Goal: Task Accomplishment & Management: Manage account settings

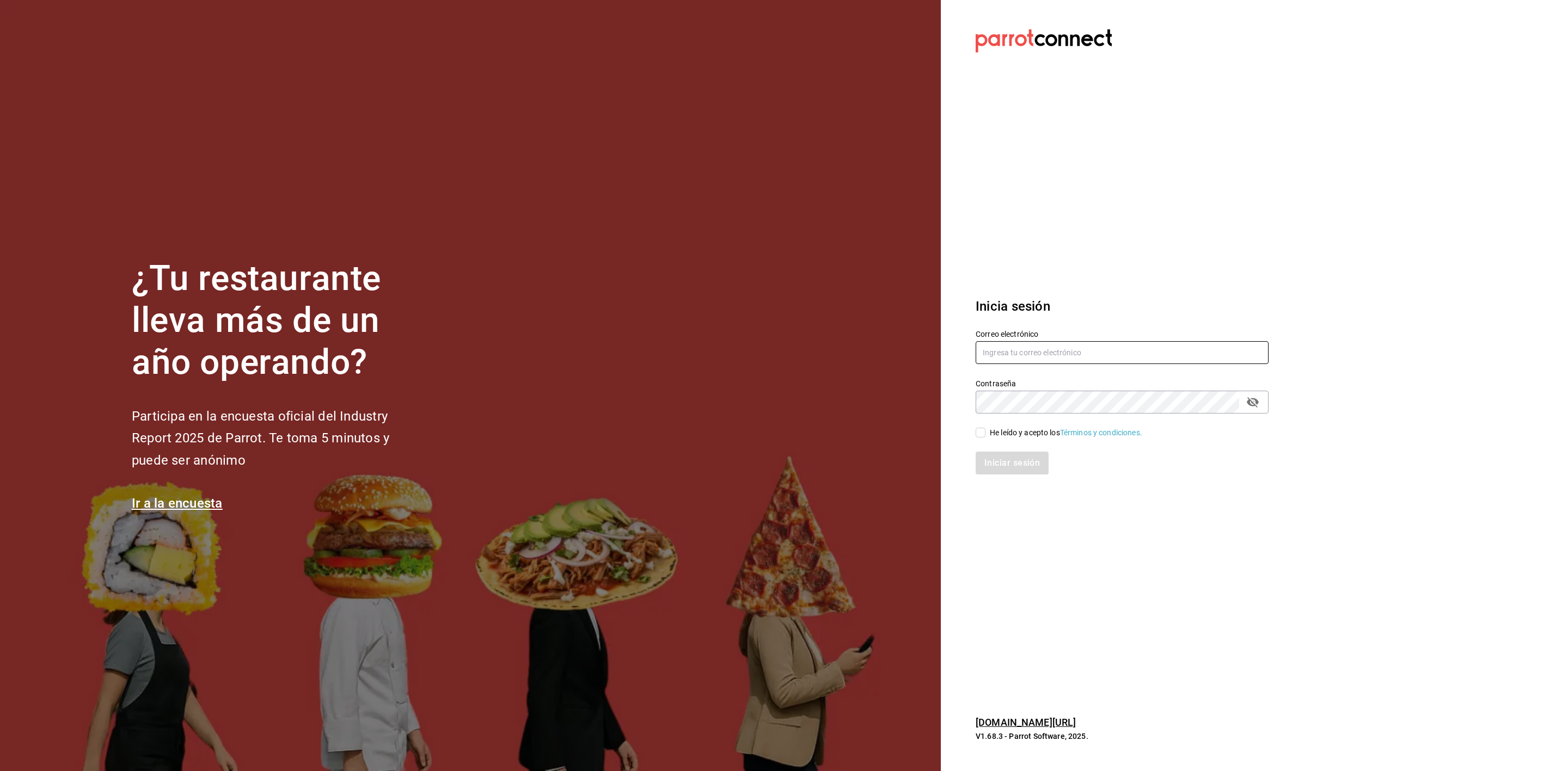
type input "multiuser@karzzini.com"
click at [995, 440] on div "Iniciar sesión" at bounding box center [1116, 457] width 306 height 36
click at [996, 427] on div "He leído y acepto los Términos y condiciones." at bounding box center [1066, 433] width 152 height 12
click at [985, 428] on input "He leído y acepto los Términos y condiciones." at bounding box center [980, 433] width 10 height 10
checkbox input "true"
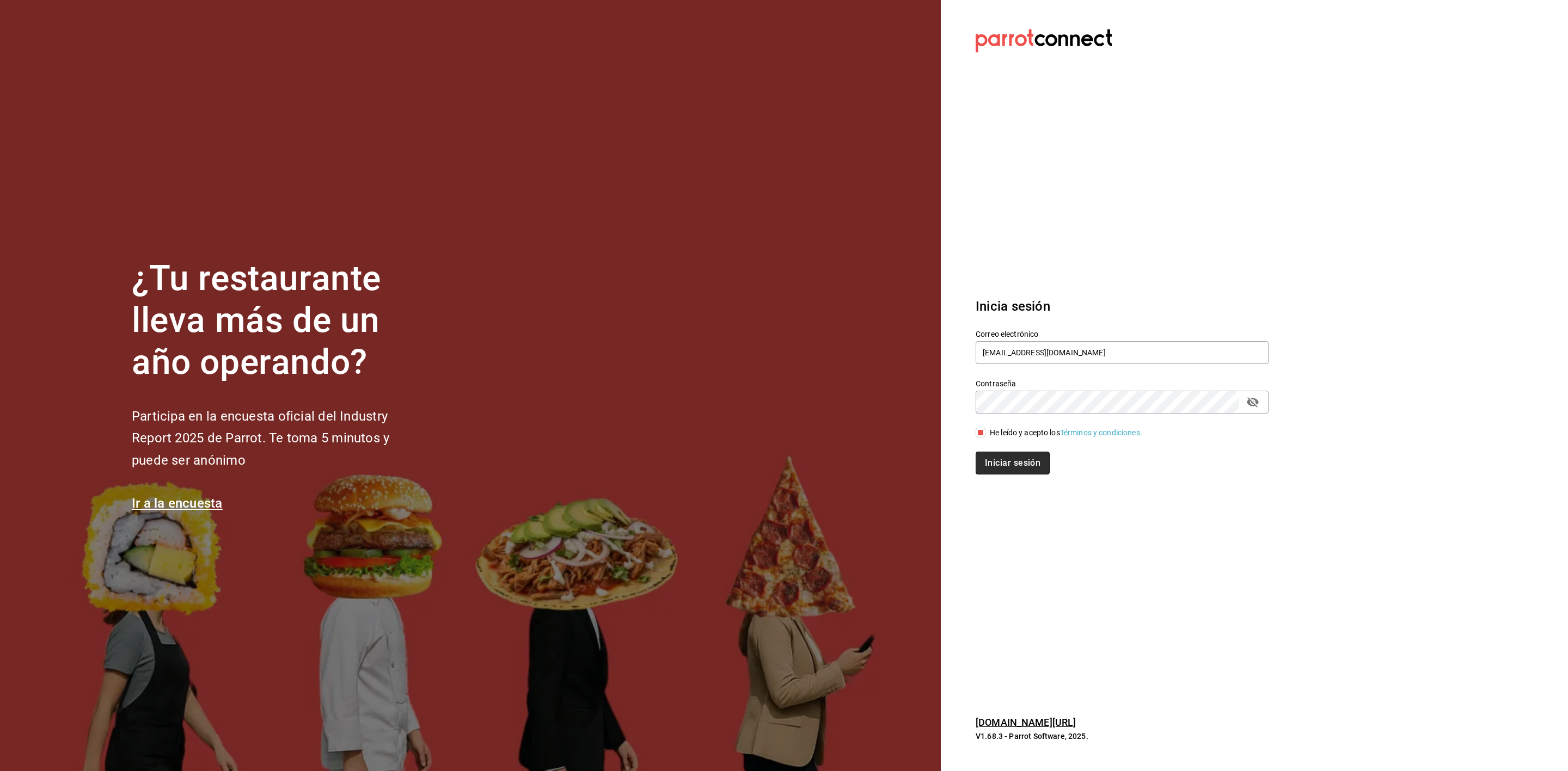
click at [998, 463] on button "Iniciar sesión" at bounding box center [1012, 463] width 74 height 23
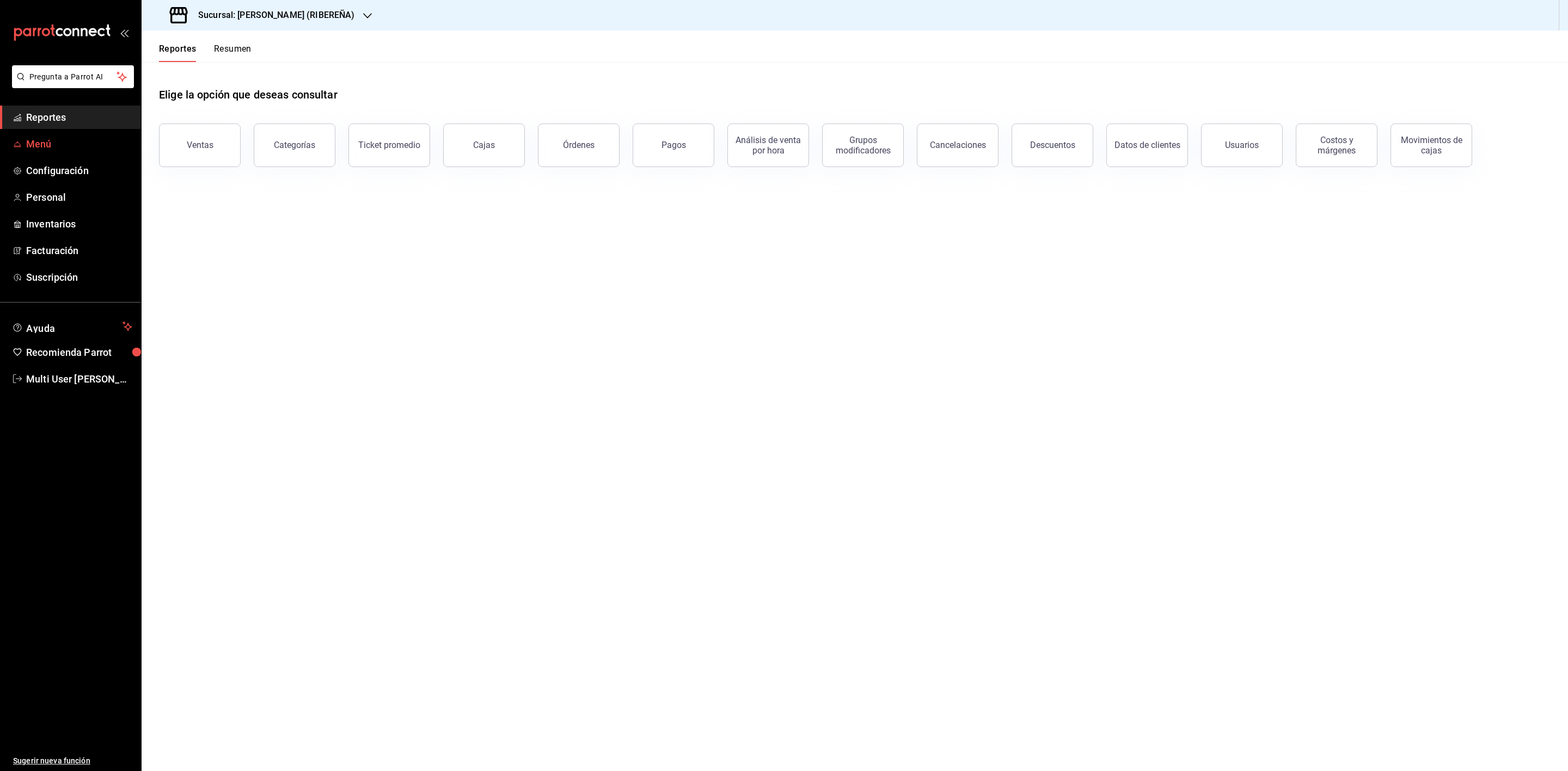
click at [107, 142] on span "Menú" at bounding box center [79, 144] width 106 height 15
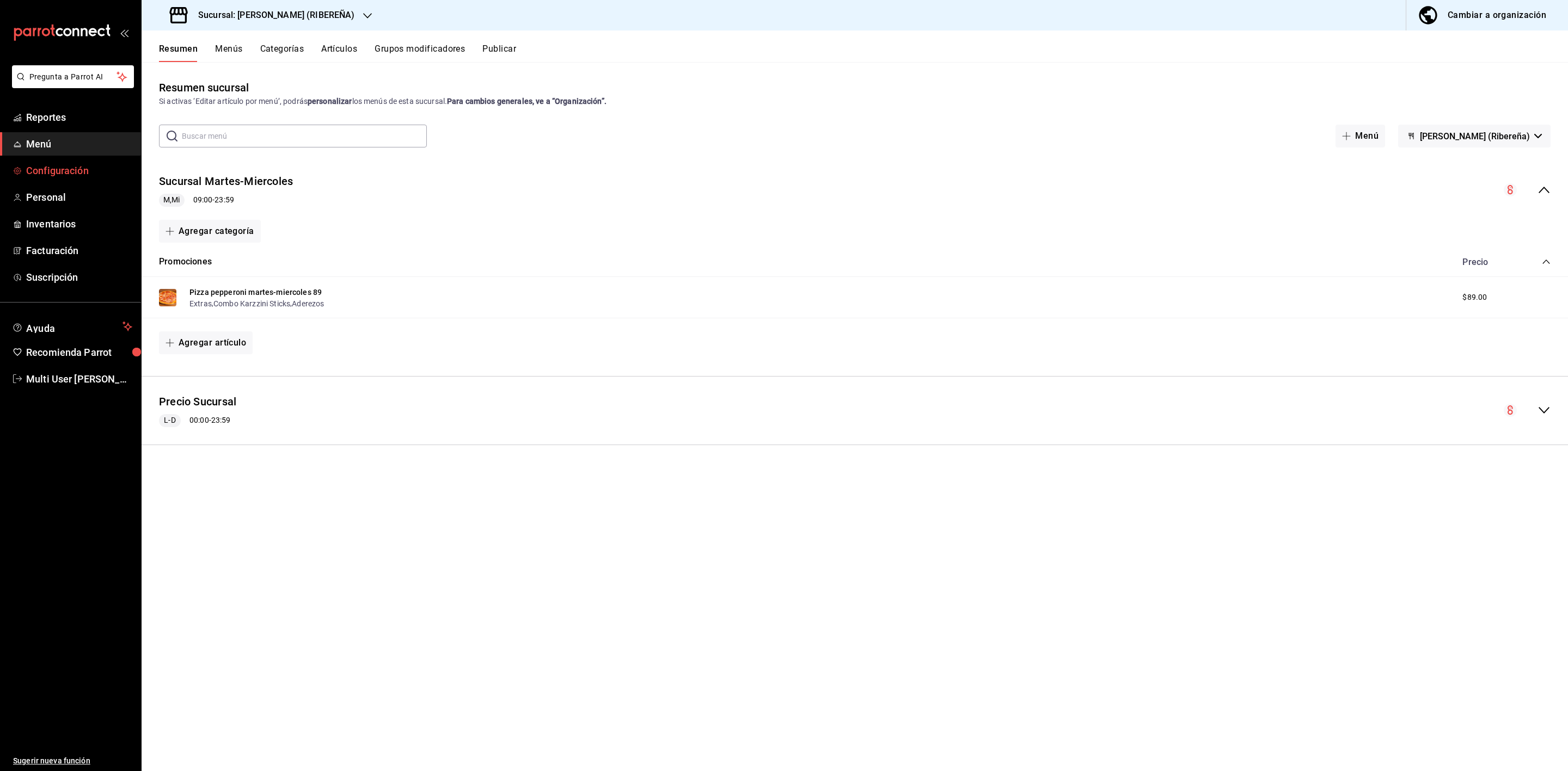
click at [88, 168] on span "Configuración" at bounding box center [79, 171] width 106 height 15
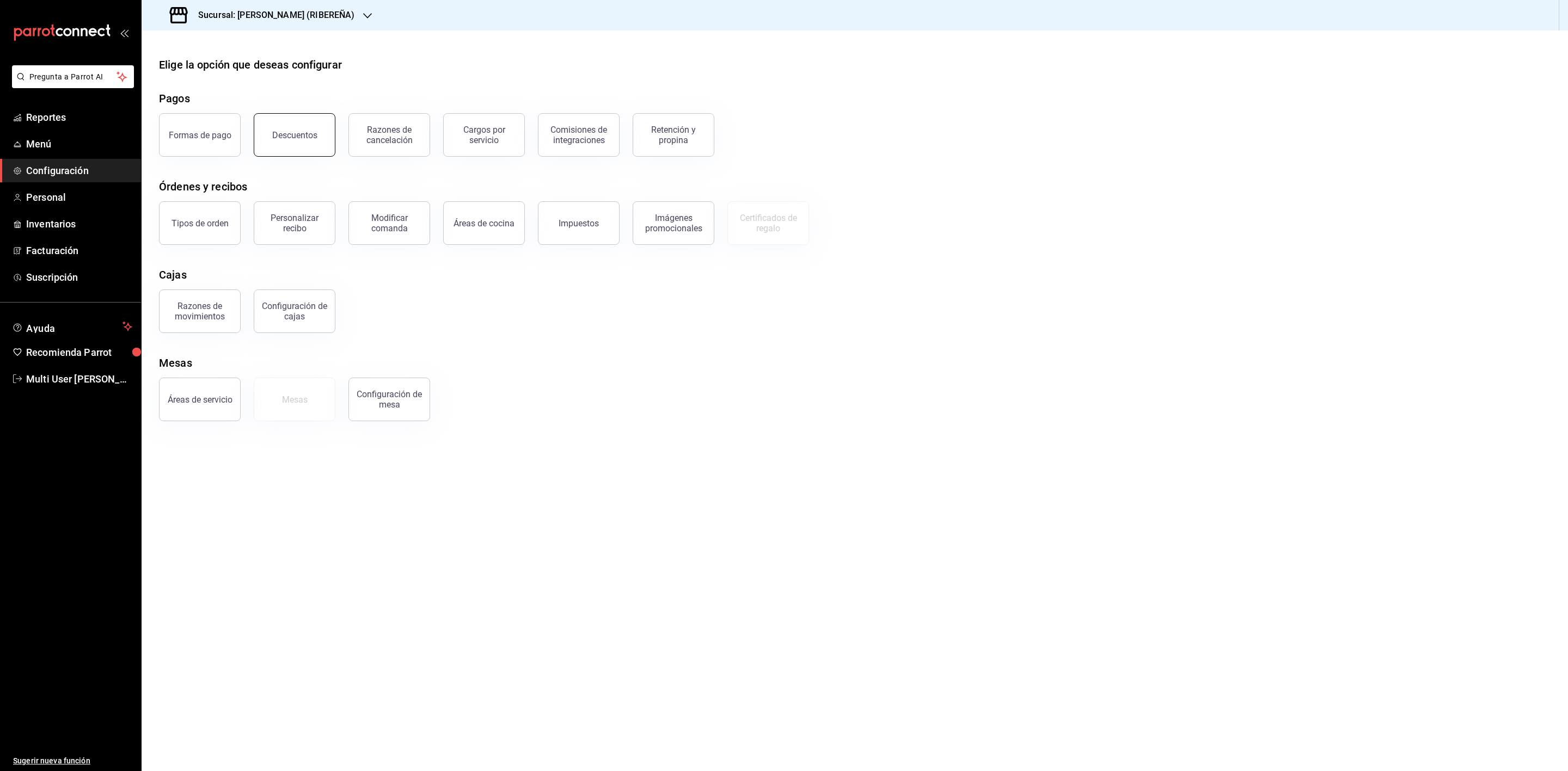
click at [295, 142] on button "Descuentos" at bounding box center [294, 134] width 82 height 44
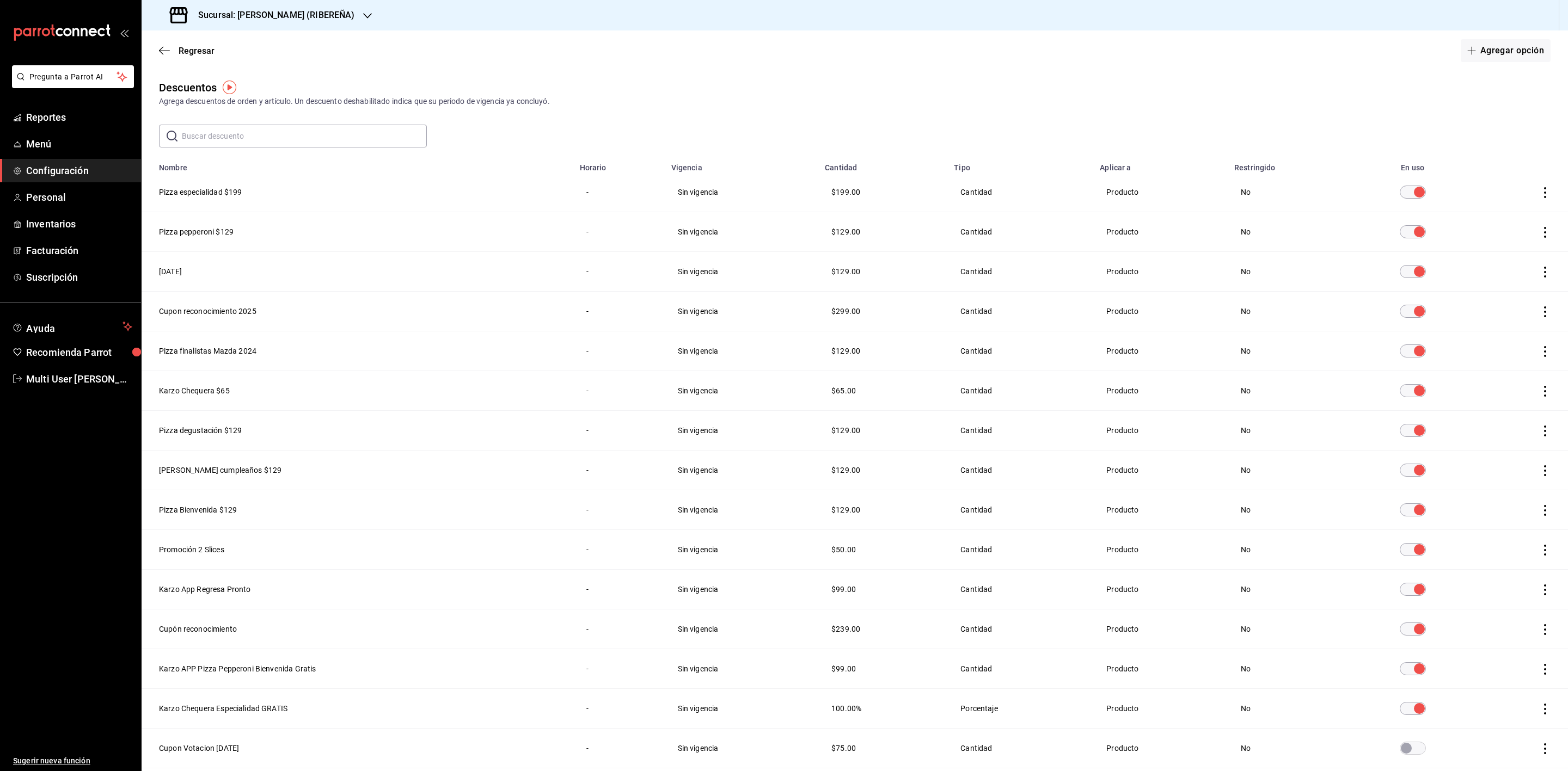
click at [155, 53] on div "Regresar Agregar opción" at bounding box center [855, 51] width 1426 height 41
click at [159, 50] on icon "button" at bounding box center [165, 50] width 11 height 10
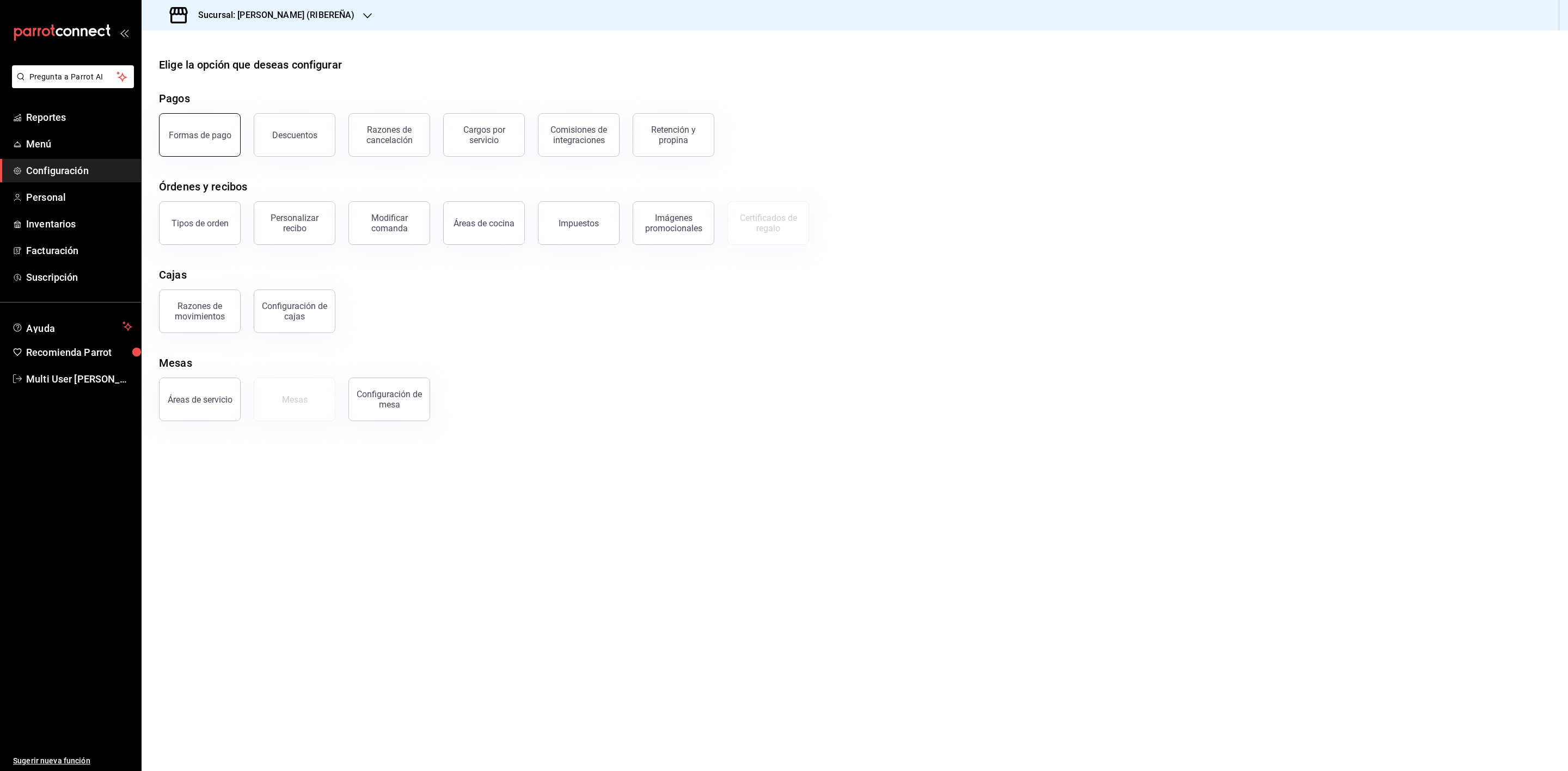
click at [214, 144] on button "Formas de pago" at bounding box center [200, 134] width 82 height 44
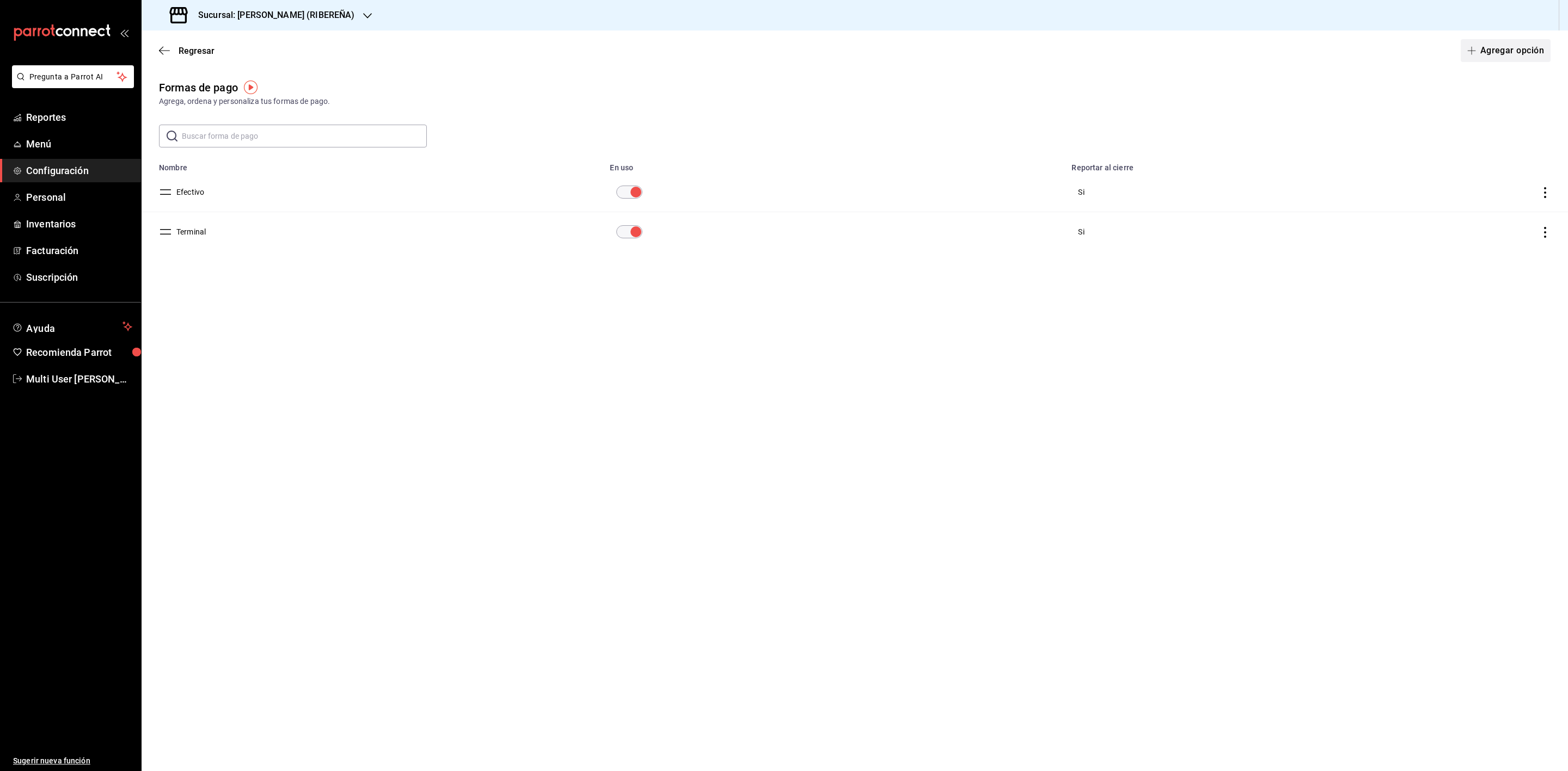
click at [1500, 49] on button "Agregar opción" at bounding box center [1505, 50] width 90 height 23
click at [258, 100] on input "text" at bounding box center [390, 103] width 464 height 23
type input "C"
click at [228, 108] on input "Clientes crédito" at bounding box center [390, 103] width 464 height 23
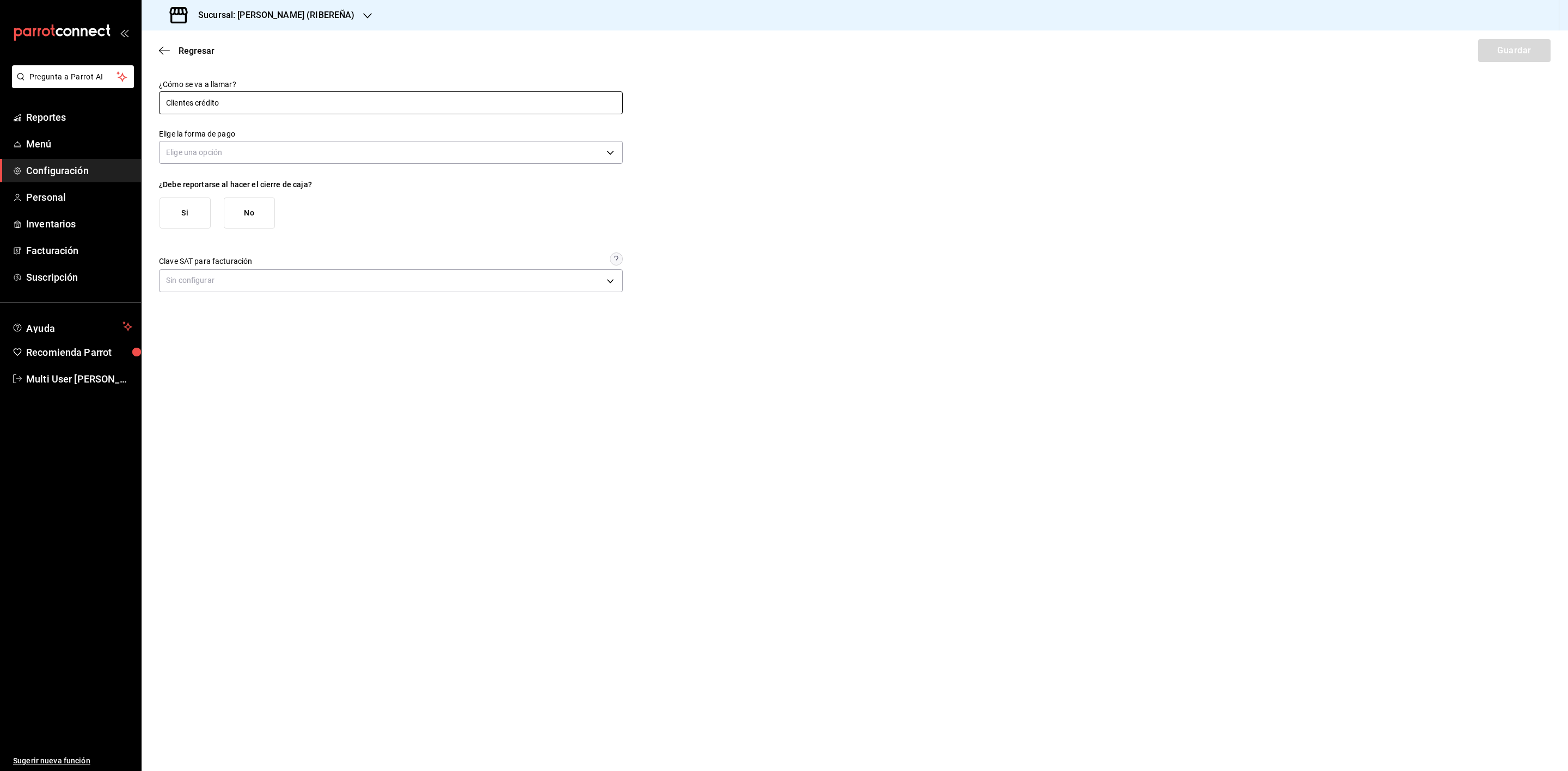
click at [228, 108] on input "Clientes crédito" at bounding box center [390, 103] width 464 height 23
type input "Clientes crédito"
click at [247, 142] on body "Pregunta a Parrot AI Reportes Menú Configuración Personal Inventarios Facturaci…" at bounding box center [784, 385] width 1568 height 771
click at [265, 242] on li "Pago con terceros" at bounding box center [391, 240] width 463 height 18
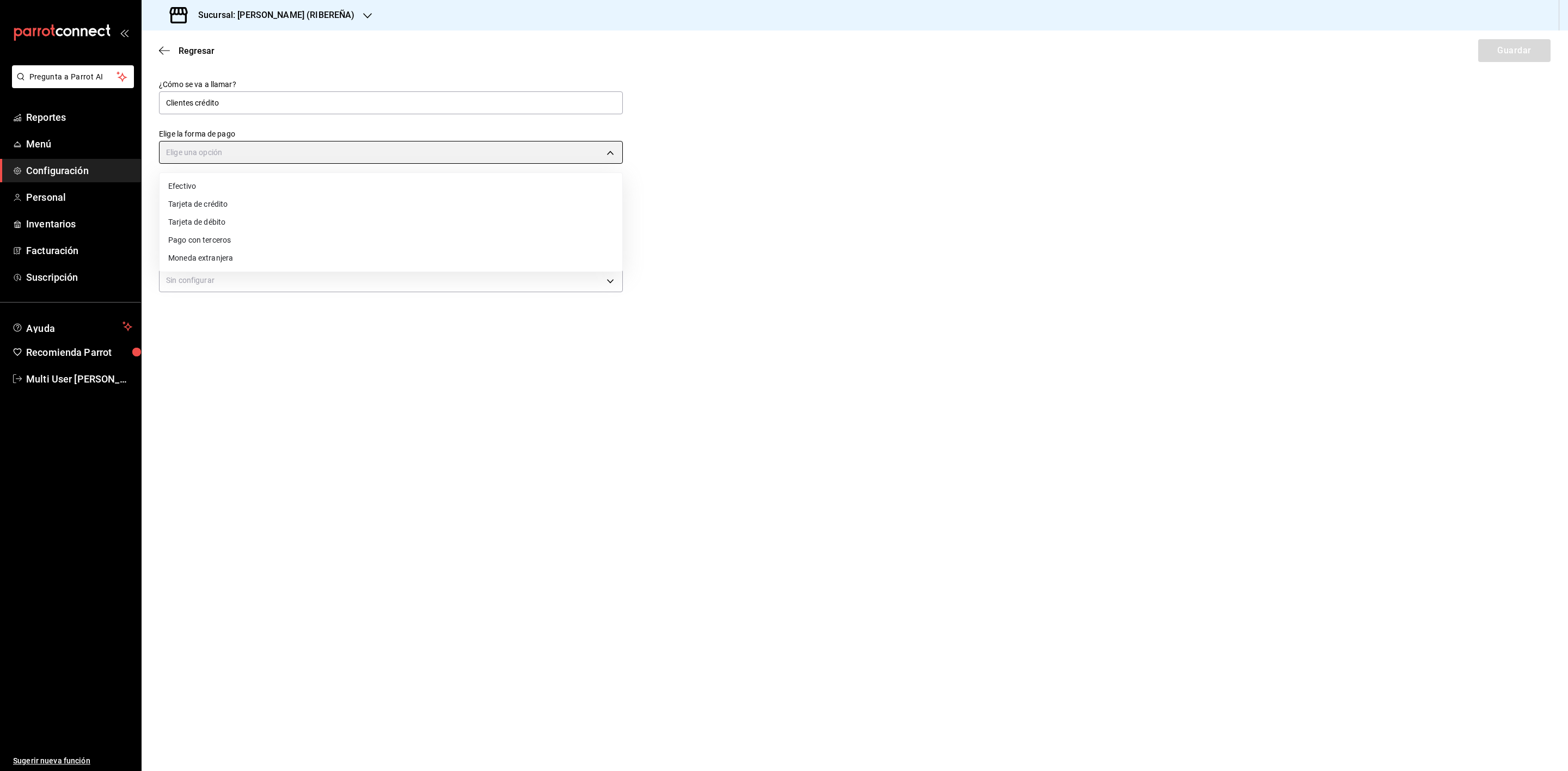
type input "THIRD_PARTY"
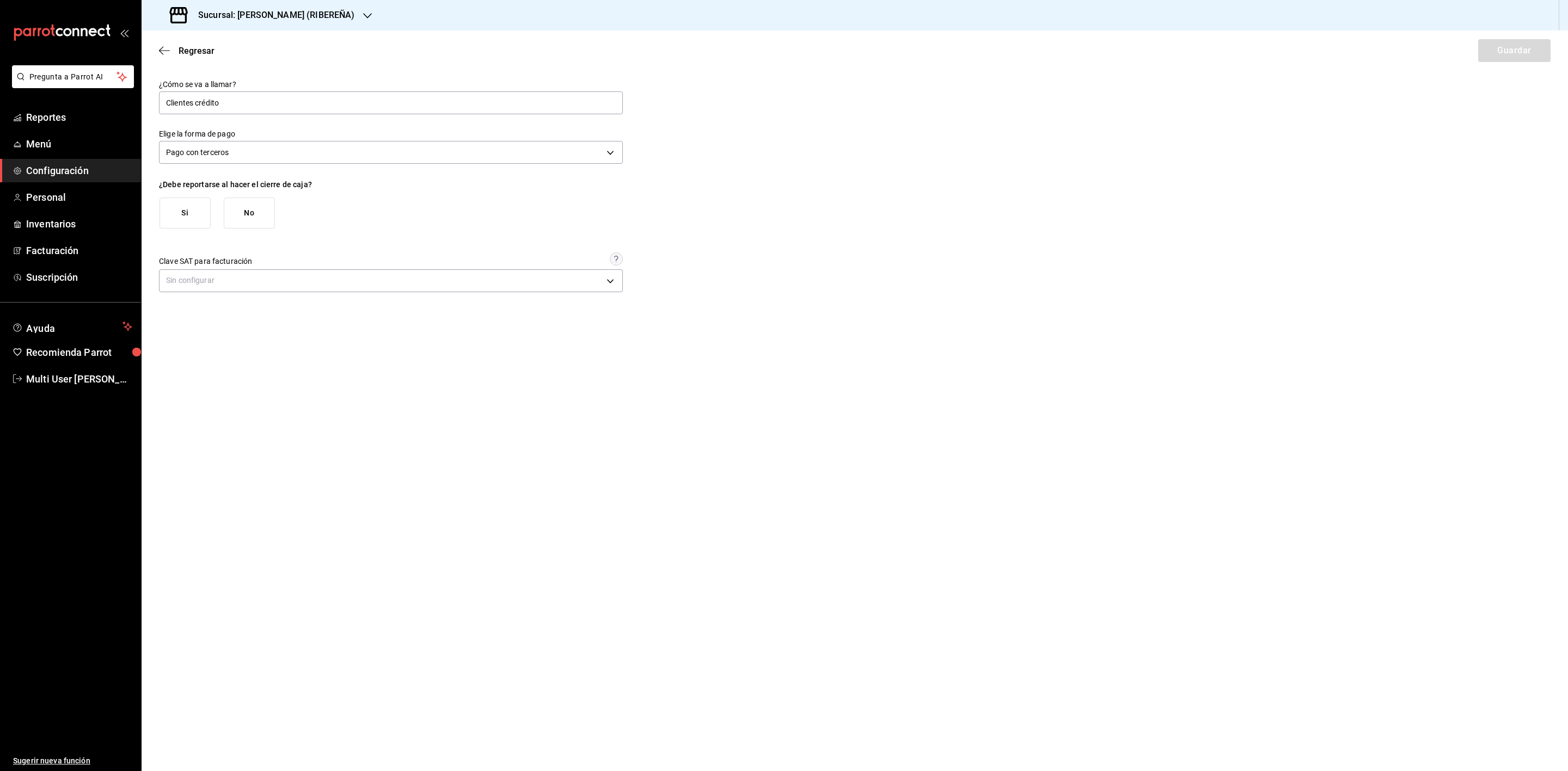
click at [193, 219] on button "Si" at bounding box center [185, 213] width 51 height 31
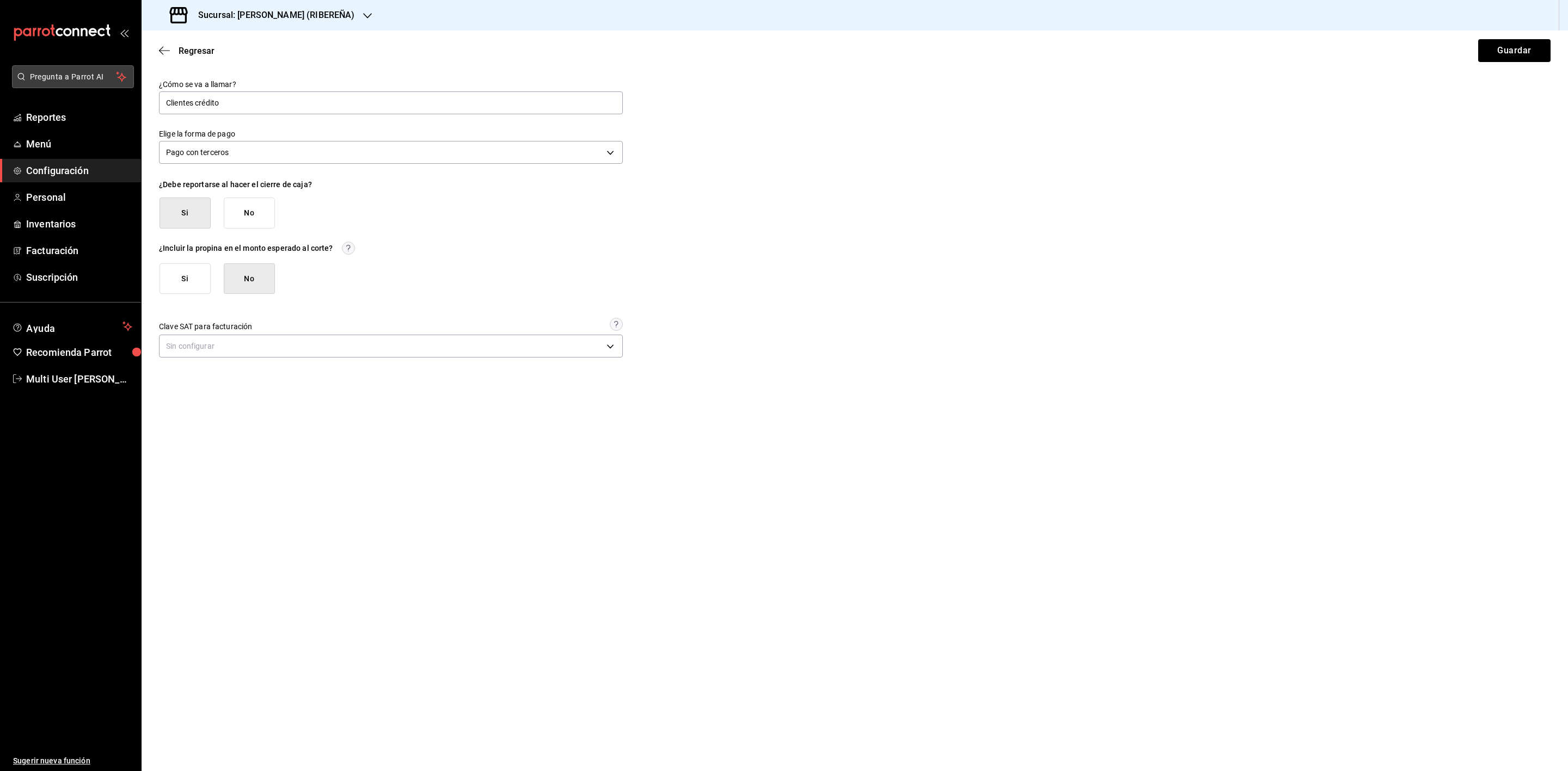
click at [106, 80] on span "Pregunta a Parrot AI" at bounding box center [73, 77] width 87 height 12
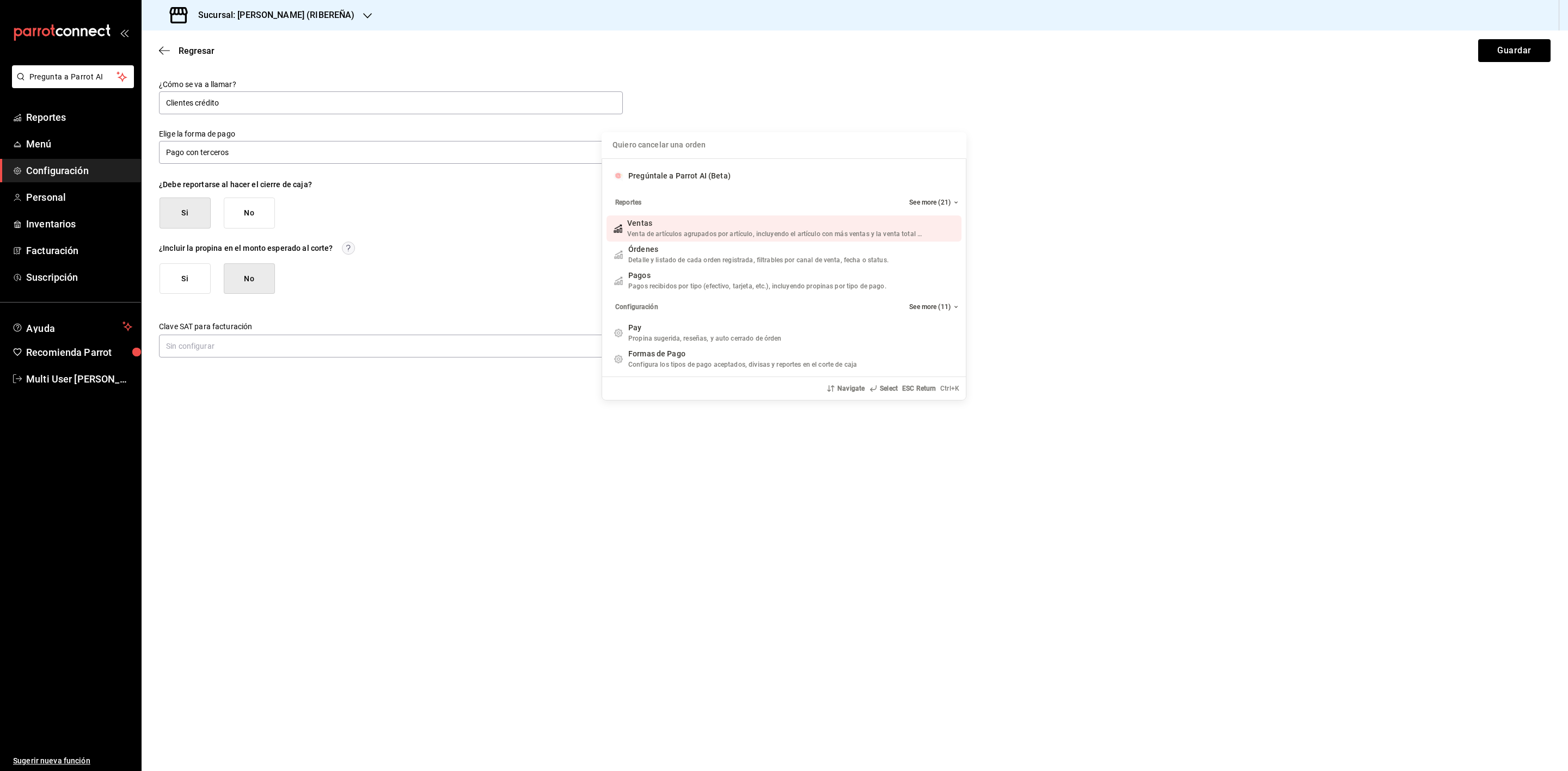
click at [763, 149] on input "Quiero cancelar una orden" at bounding box center [783, 145] width 352 height 26
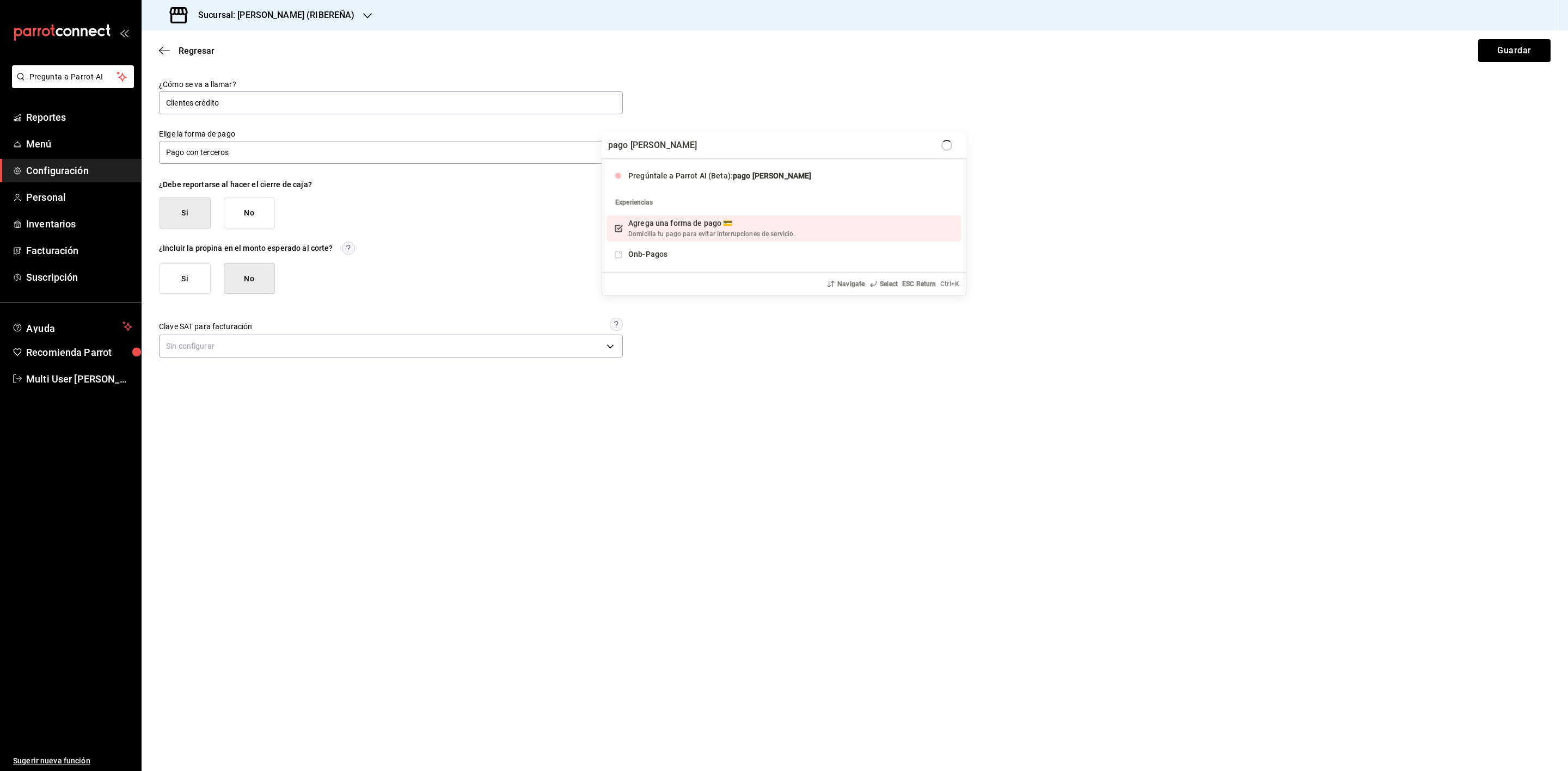
type input "pago de terceros"
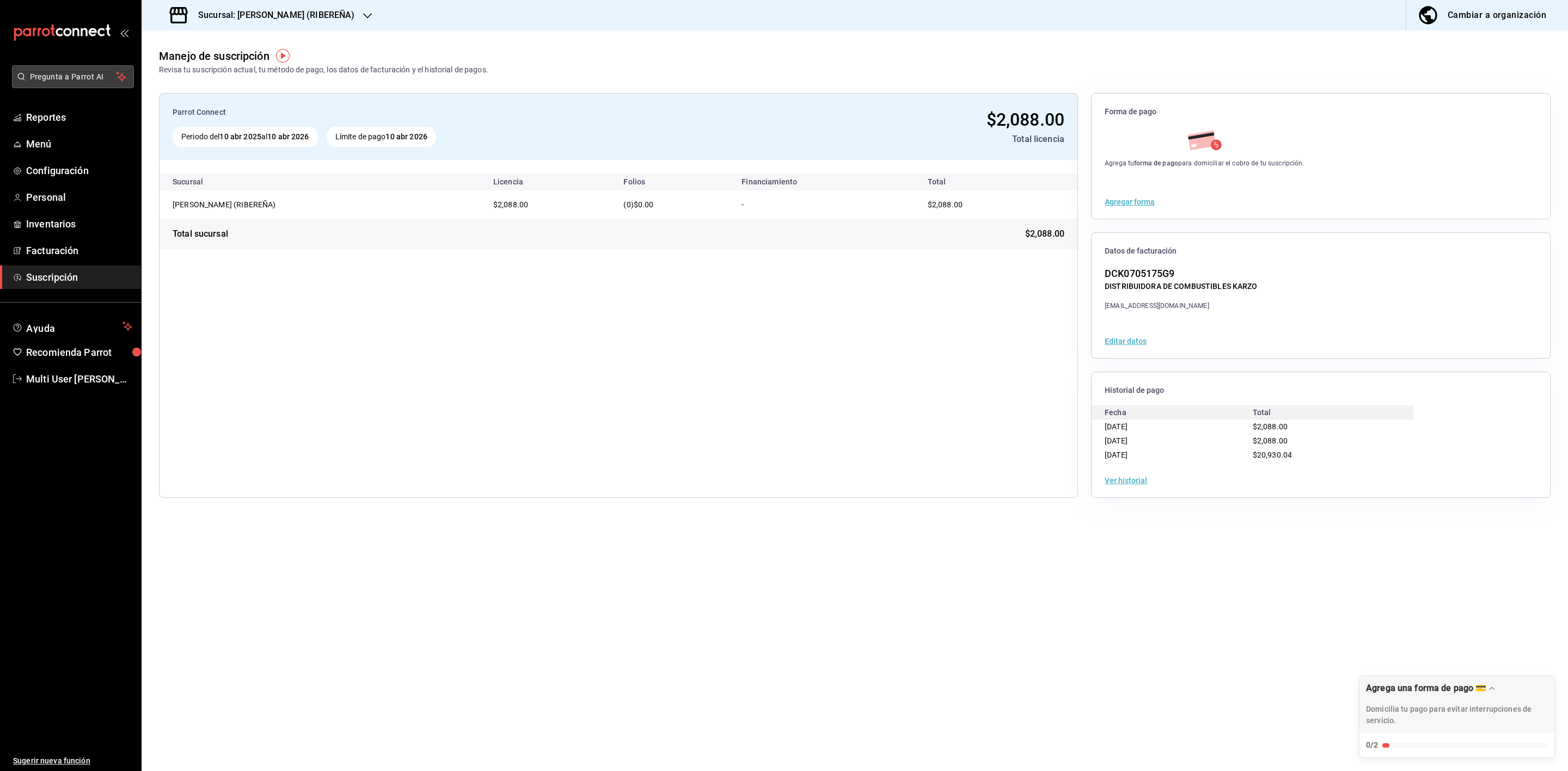
click at [89, 82] on button "Pregunta a Parrot AI" at bounding box center [73, 76] width 122 height 23
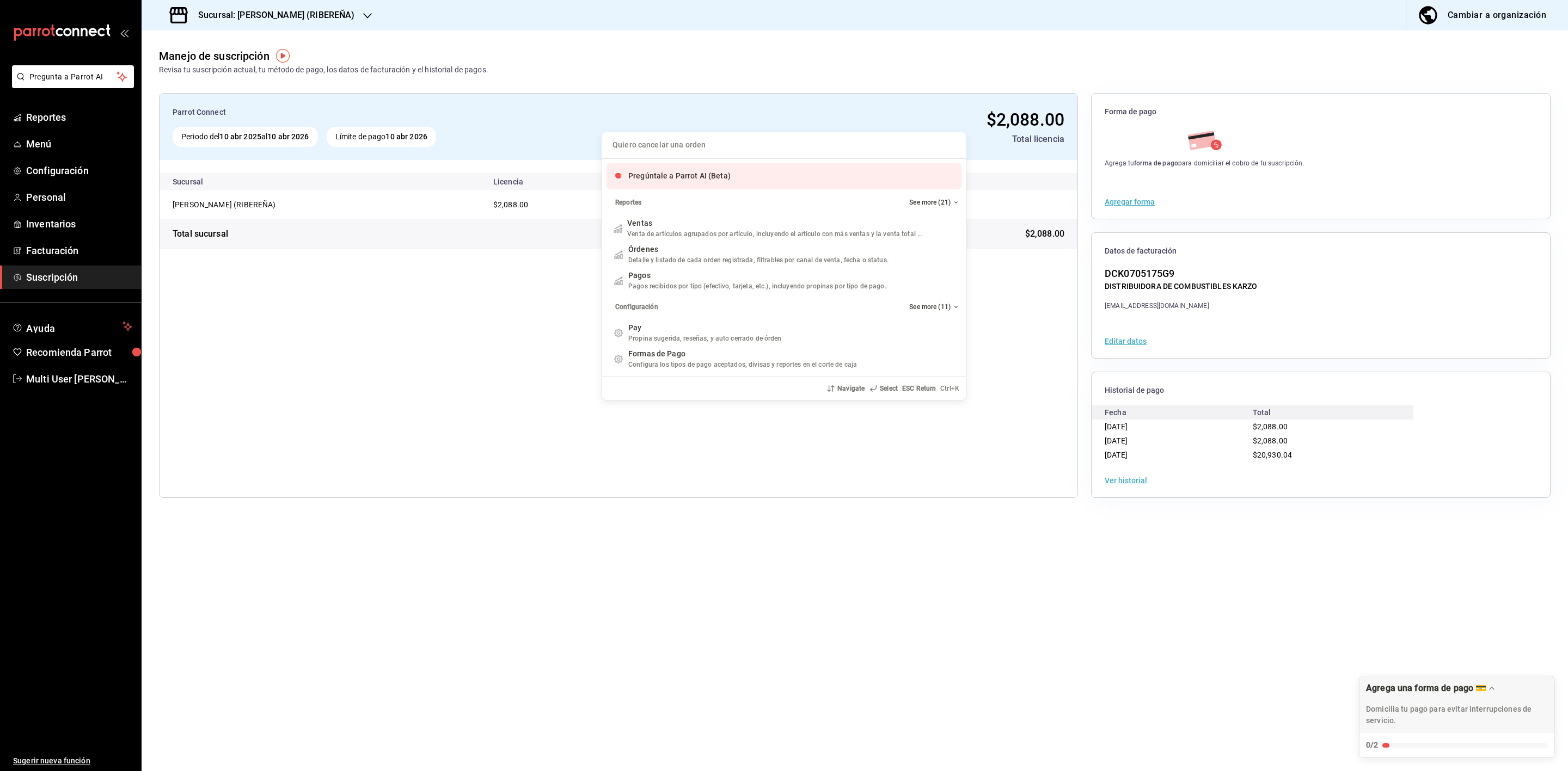
click at [733, 150] on input "Quiero cancelar una orden" at bounding box center [783, 145] width 352 height 26
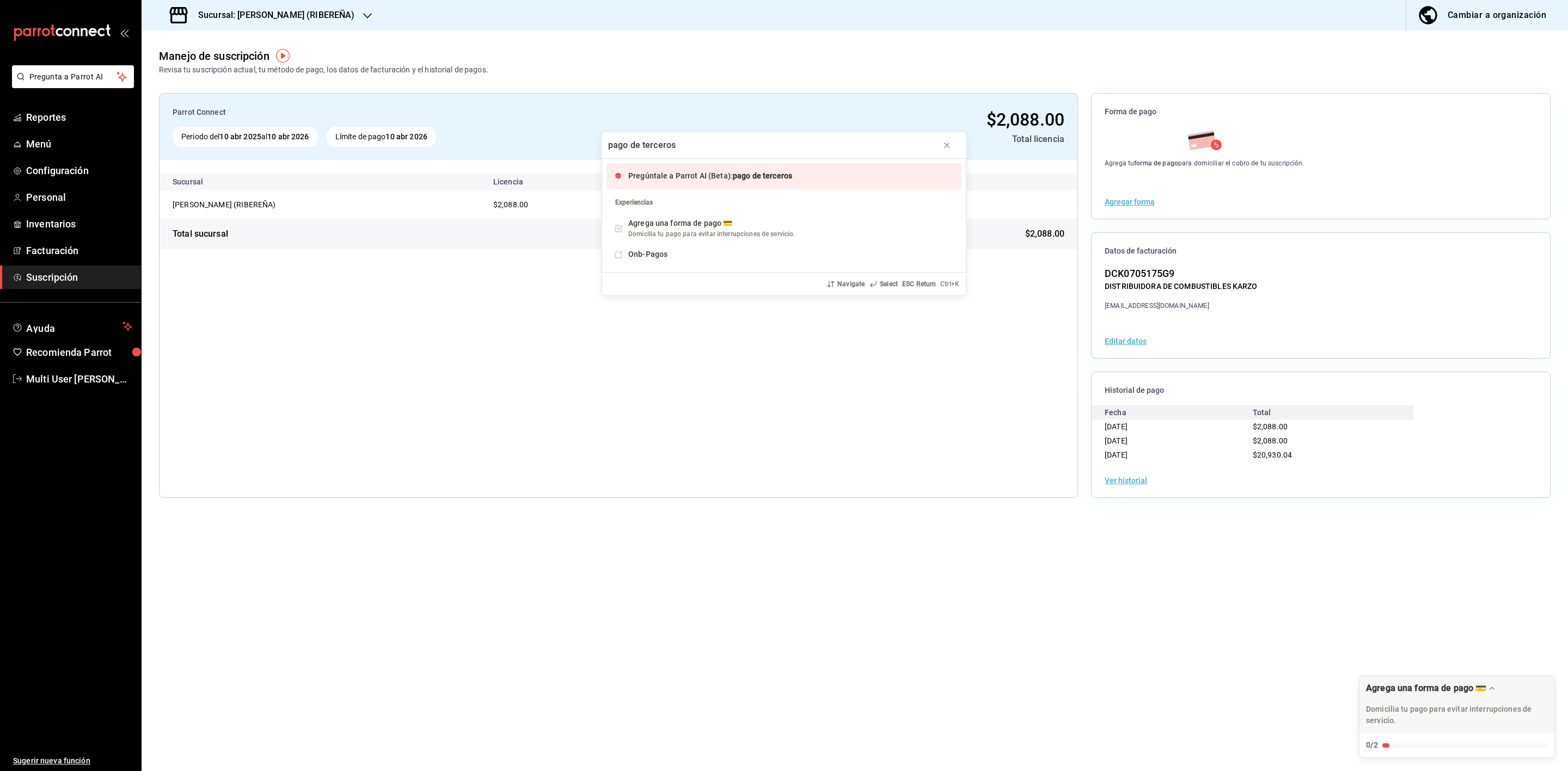
type input "pago de terceros"
click at [782, 180] on span "pago de terceros" at bounding box center [762, 176] width 60 height 9
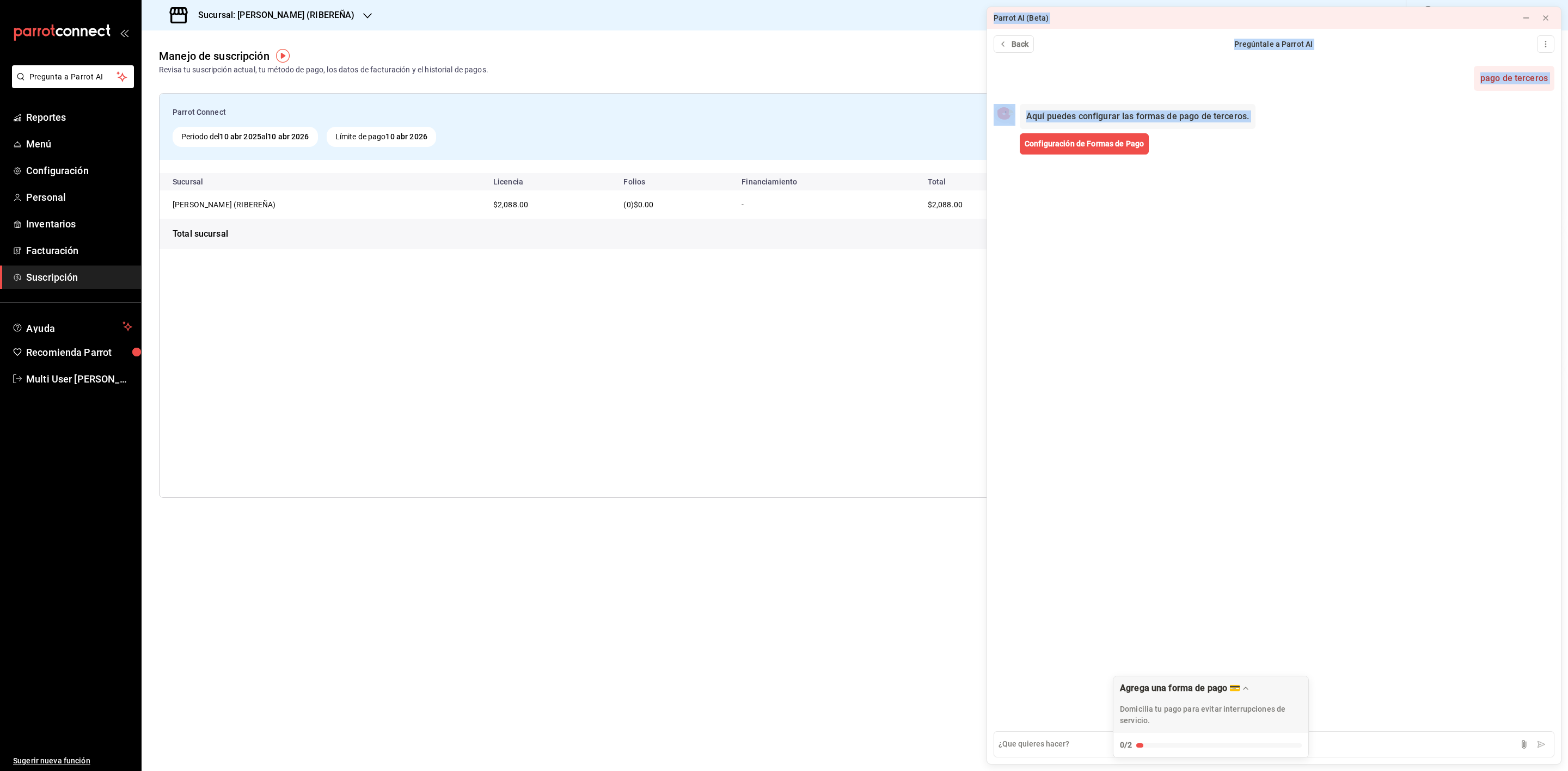
drag, startPoint x: 1322, startPoint y: 177, endPoint x: 987, endPoint y: 200, distance: 335.8
click at [987, 200] on div "Parrot AI (Beta) Back Pregúntale a Parrot AI pago de terceros Now Aquí puedes c…" at bounding box center [1274, 385] width 575 height 758
click at [1233, 121] on div "Aquí puedes configurar las formas de pago de terceros." at bounding box center [1138, 116] width 236 height 25
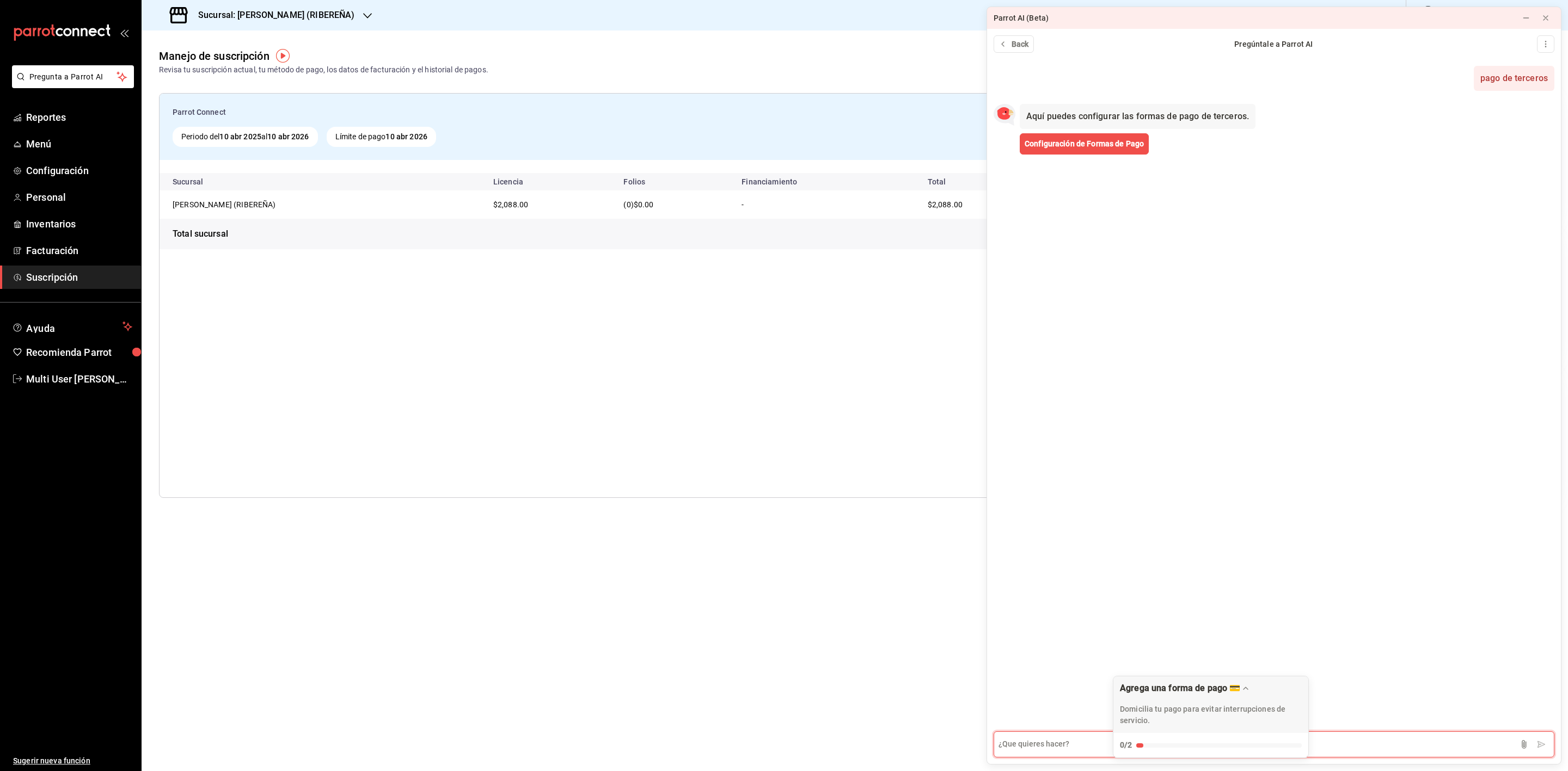
click at [1055, 748] on textarea at bounding box center [1273, 745] width 561 height 26
type textarea "a que se refiere"
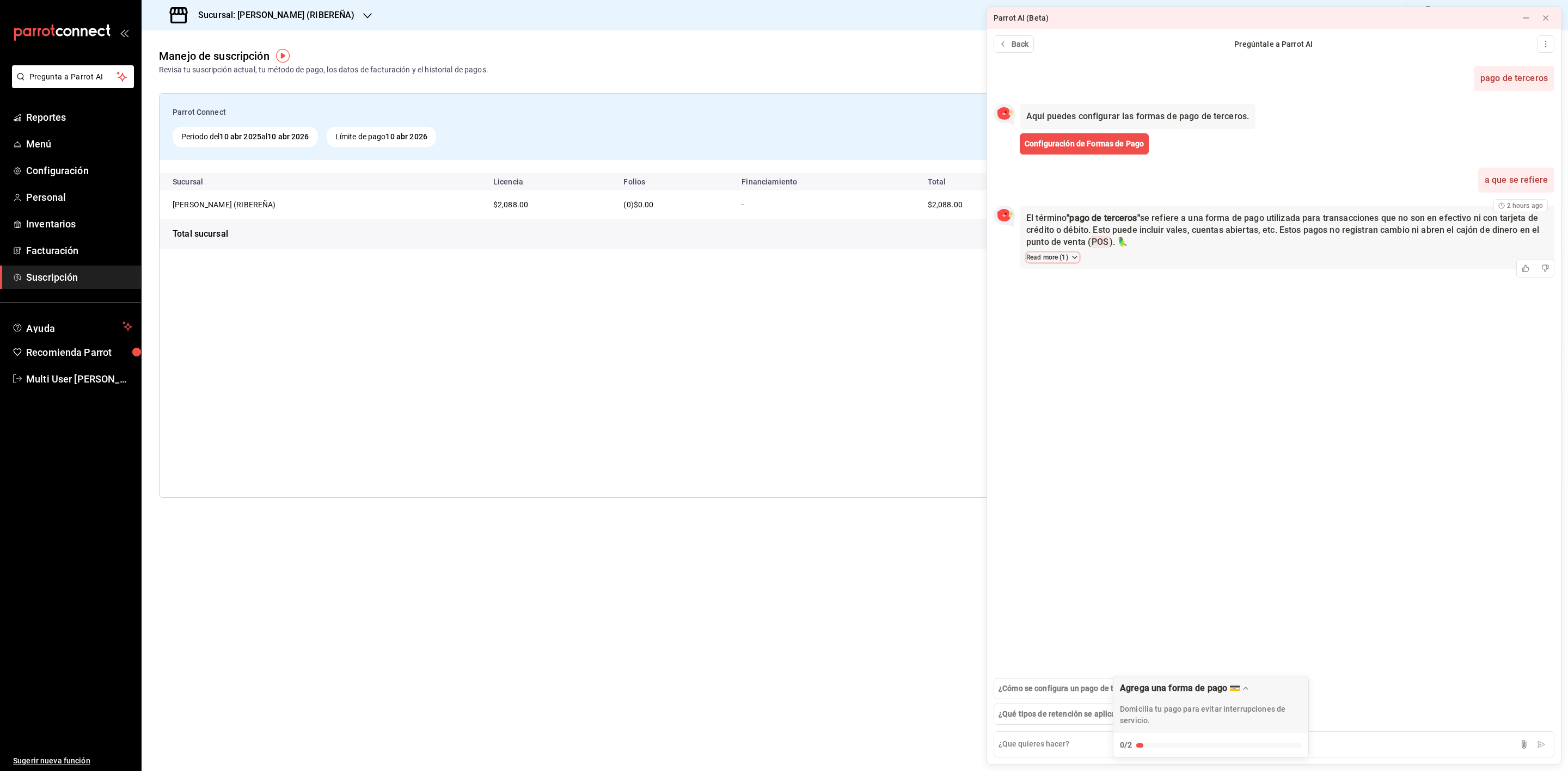
click at [1069, 258] on button "Read more ( 1 )" at bounding box center [1052, 257] width 53 height 10
drag, startPoint x: 1052, startPoint y: 284, endPoint x: 1049, endPoint y: 279, distance: 5.8
click at [1049, 279] on span "Pagos" at bounding box center [1046, 282] width 21 height 12
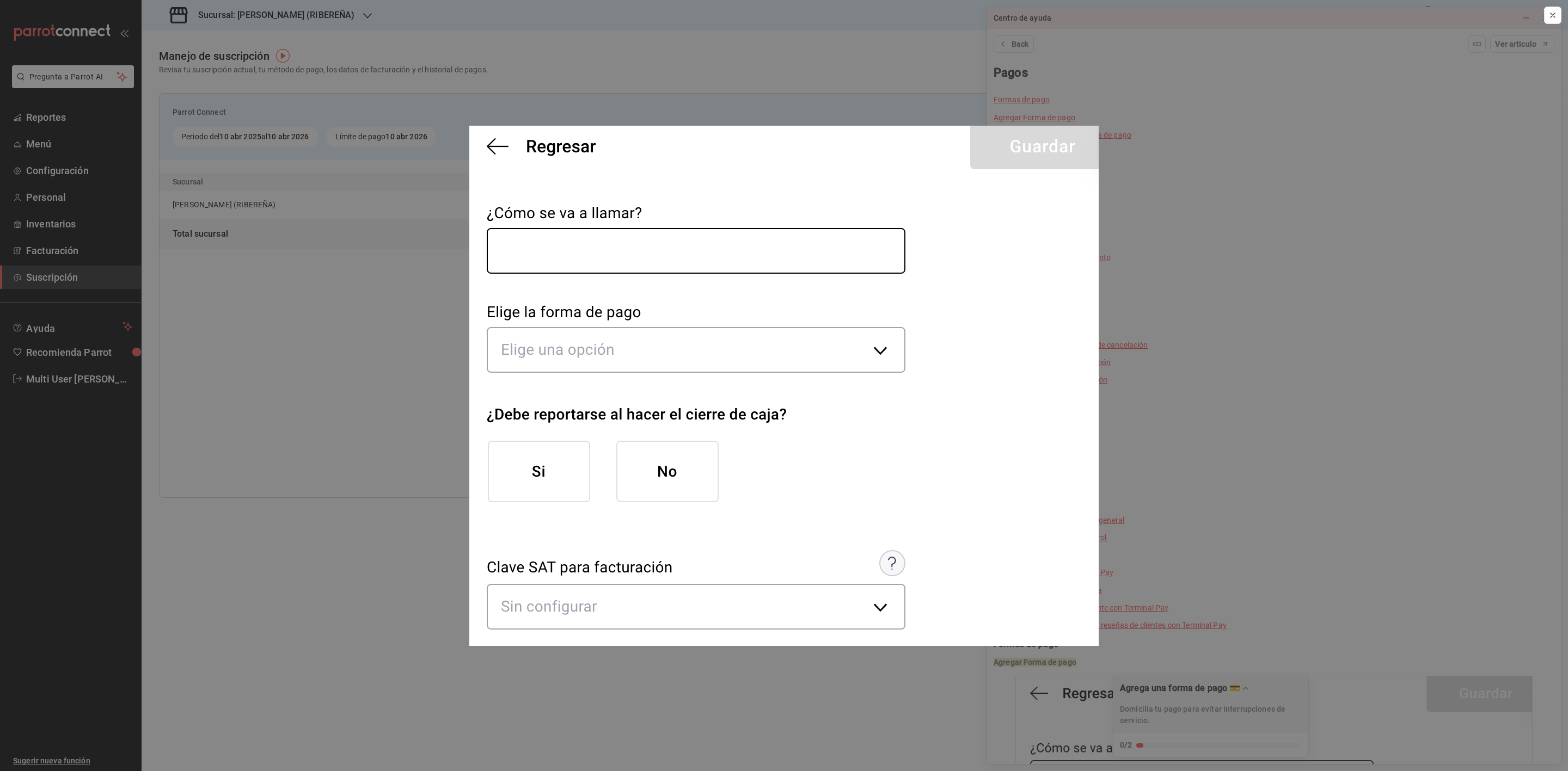
click at [497, 146] on img at bounding box center [783, 386] width 629 height 521
click at [1550, 14] on icon "Close" at bounding box center [1553, 15] width 9 height 9
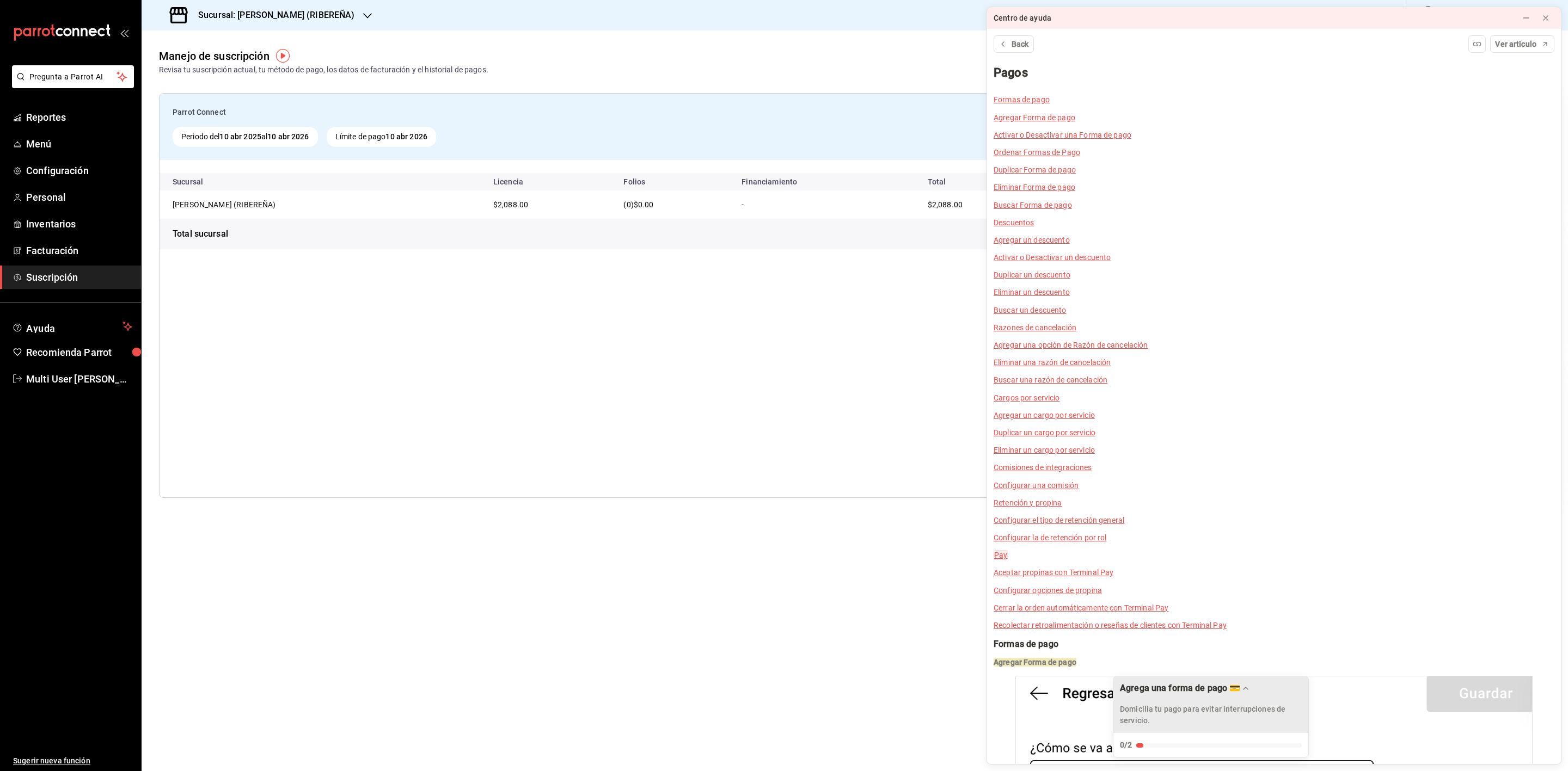
click at [1248, 689] on icon "Drag to move checklist" at bounding box center [1246, 688] width 9 height 9
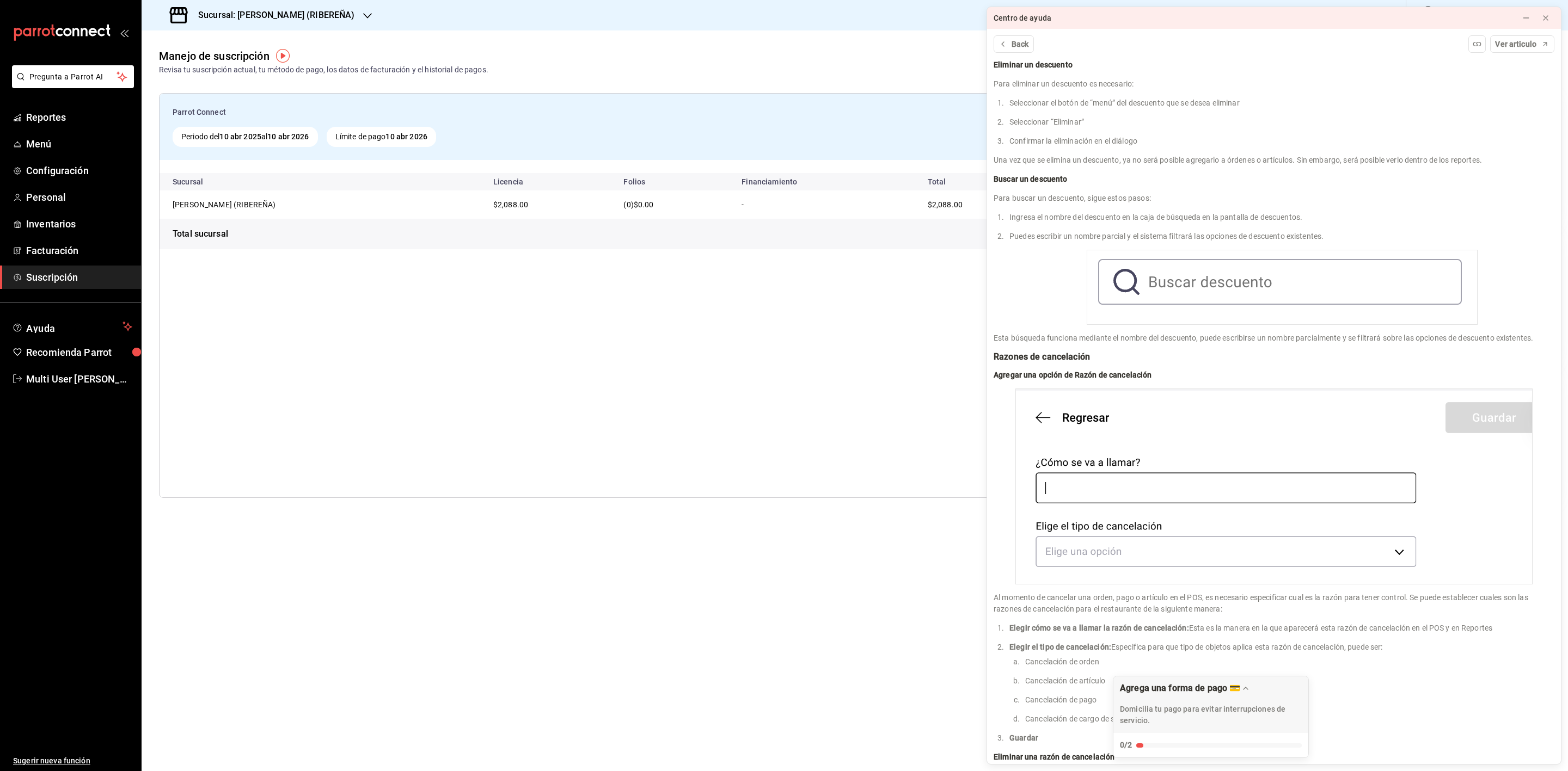
scroll to position [3592, 0]
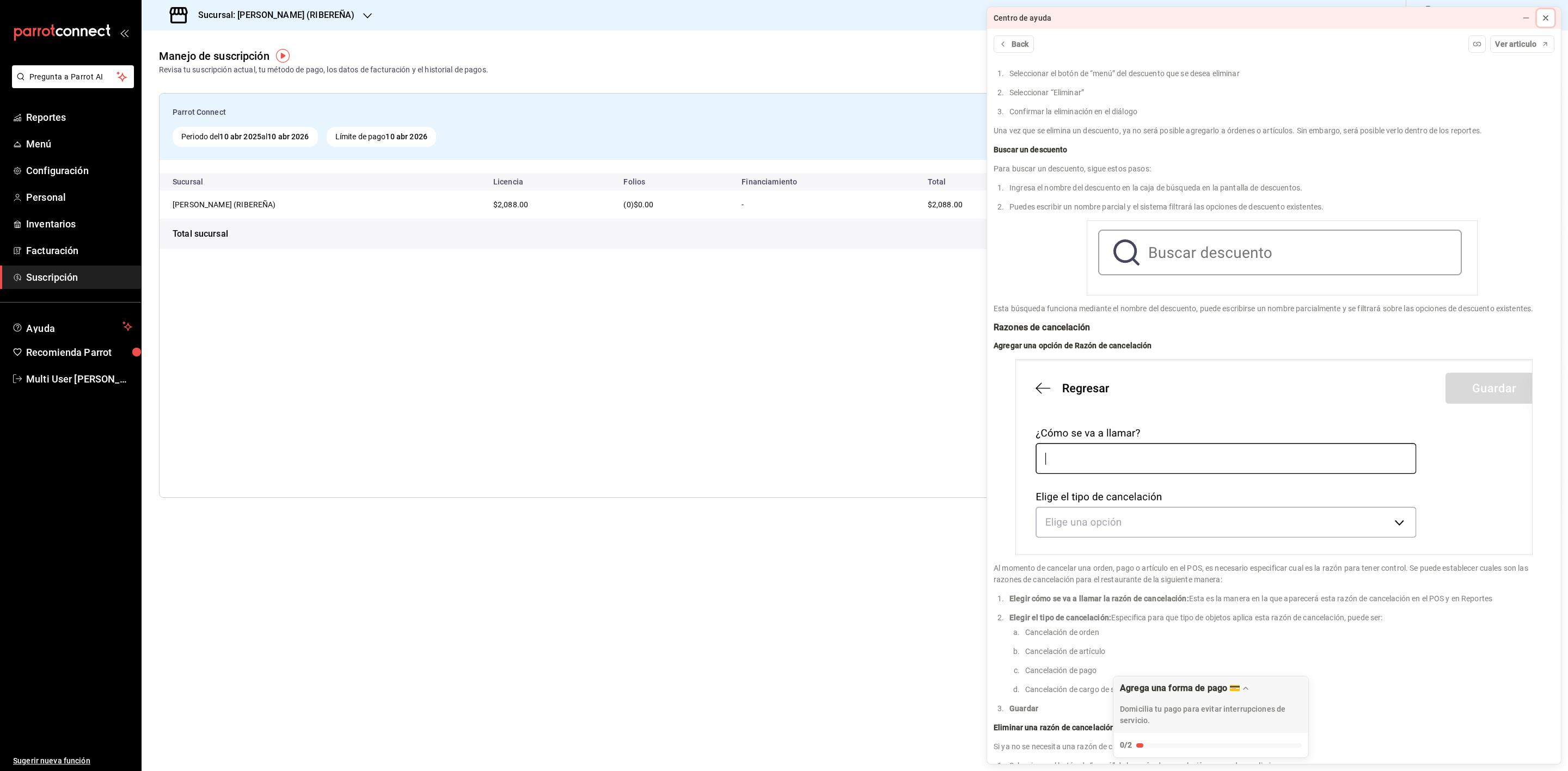
click at [1545, 14] on icon at bounding box center [1545, 18] width 9 height 9
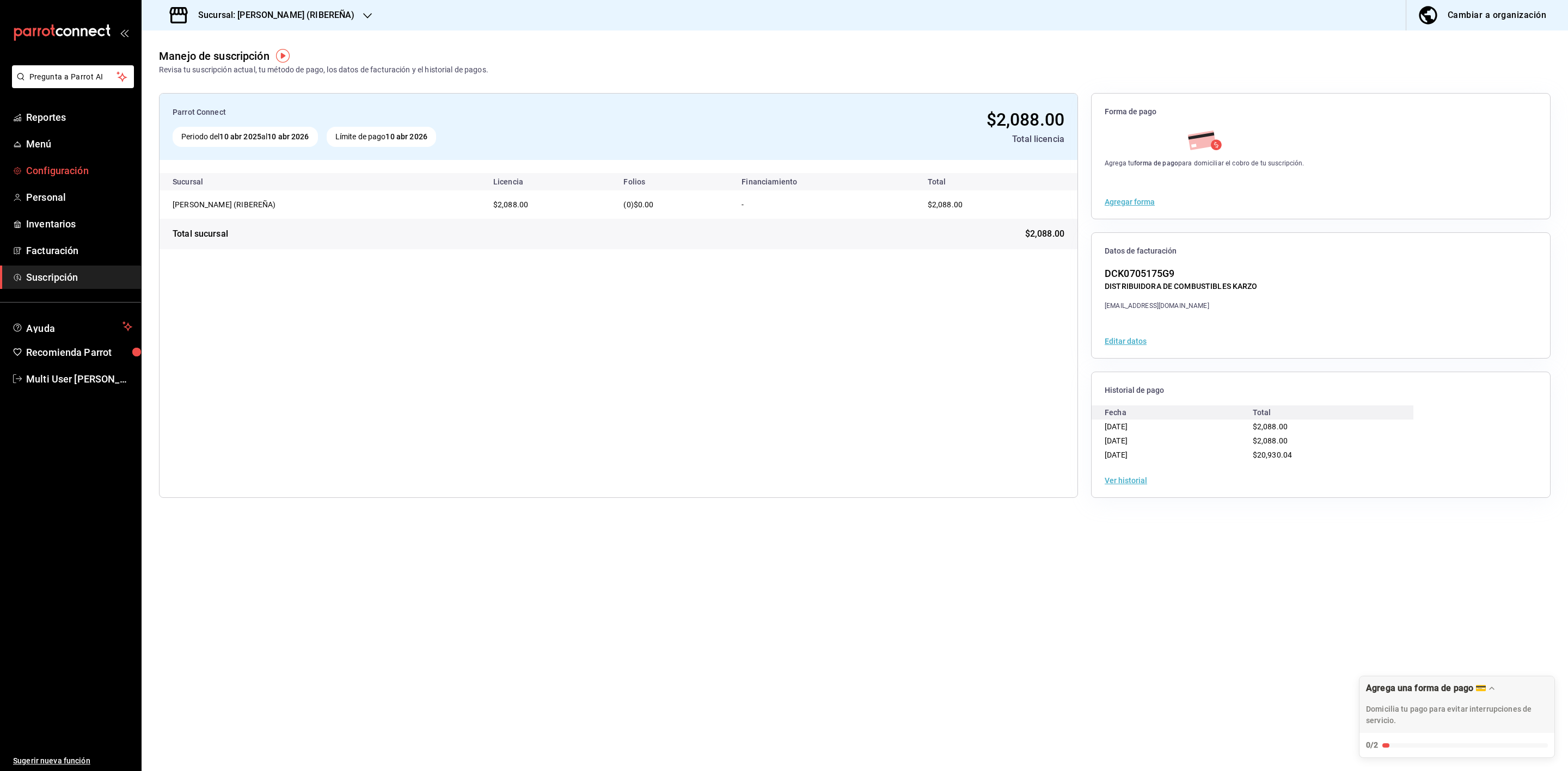
click at [90, 174] on span "Configuración" at bounding box center [79, 171] width 106 height 15
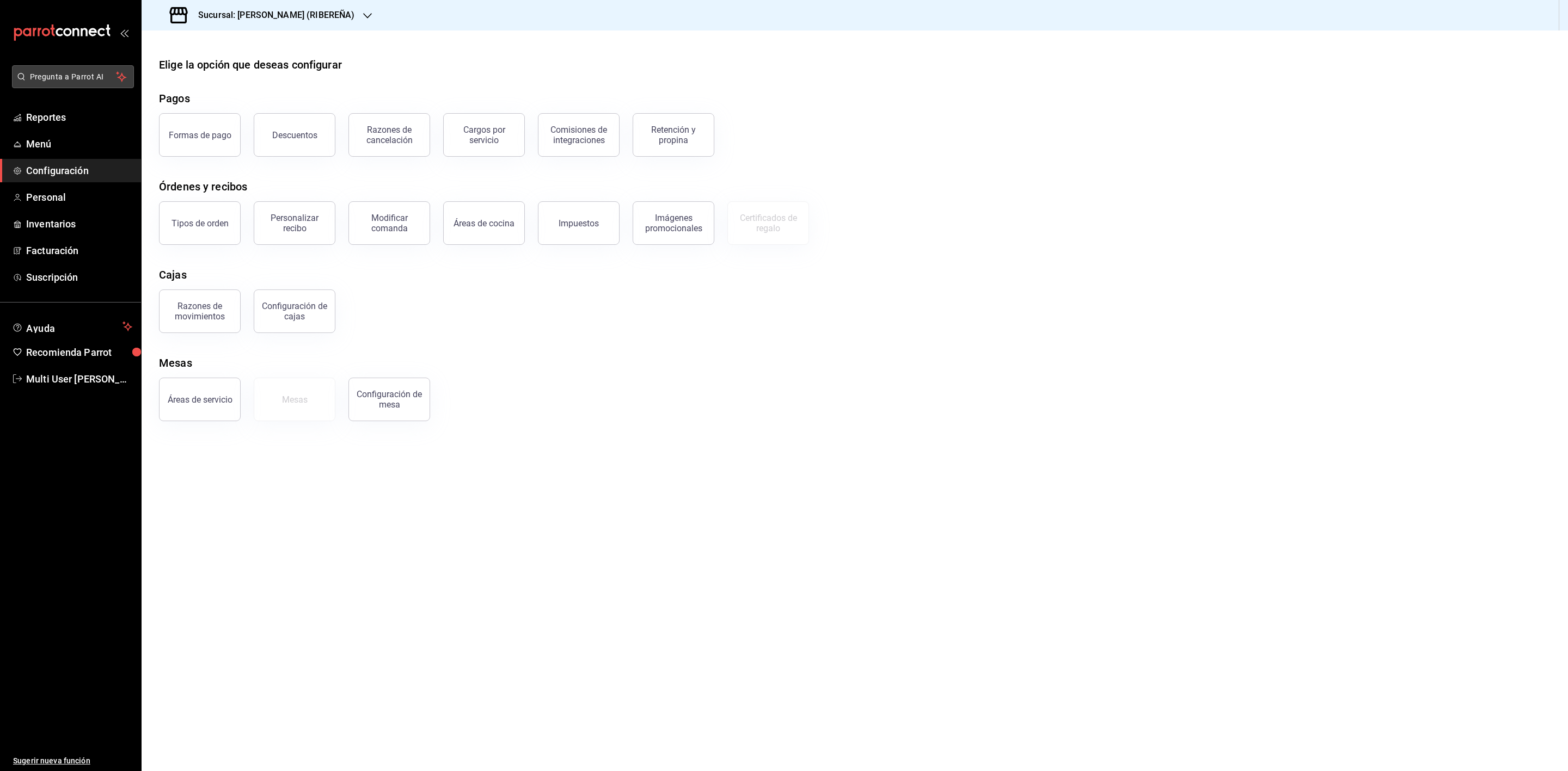
click at [67, 77] on span "Pregunta a Parrot AI" at bounding box center [73, 77] width 87 height 12
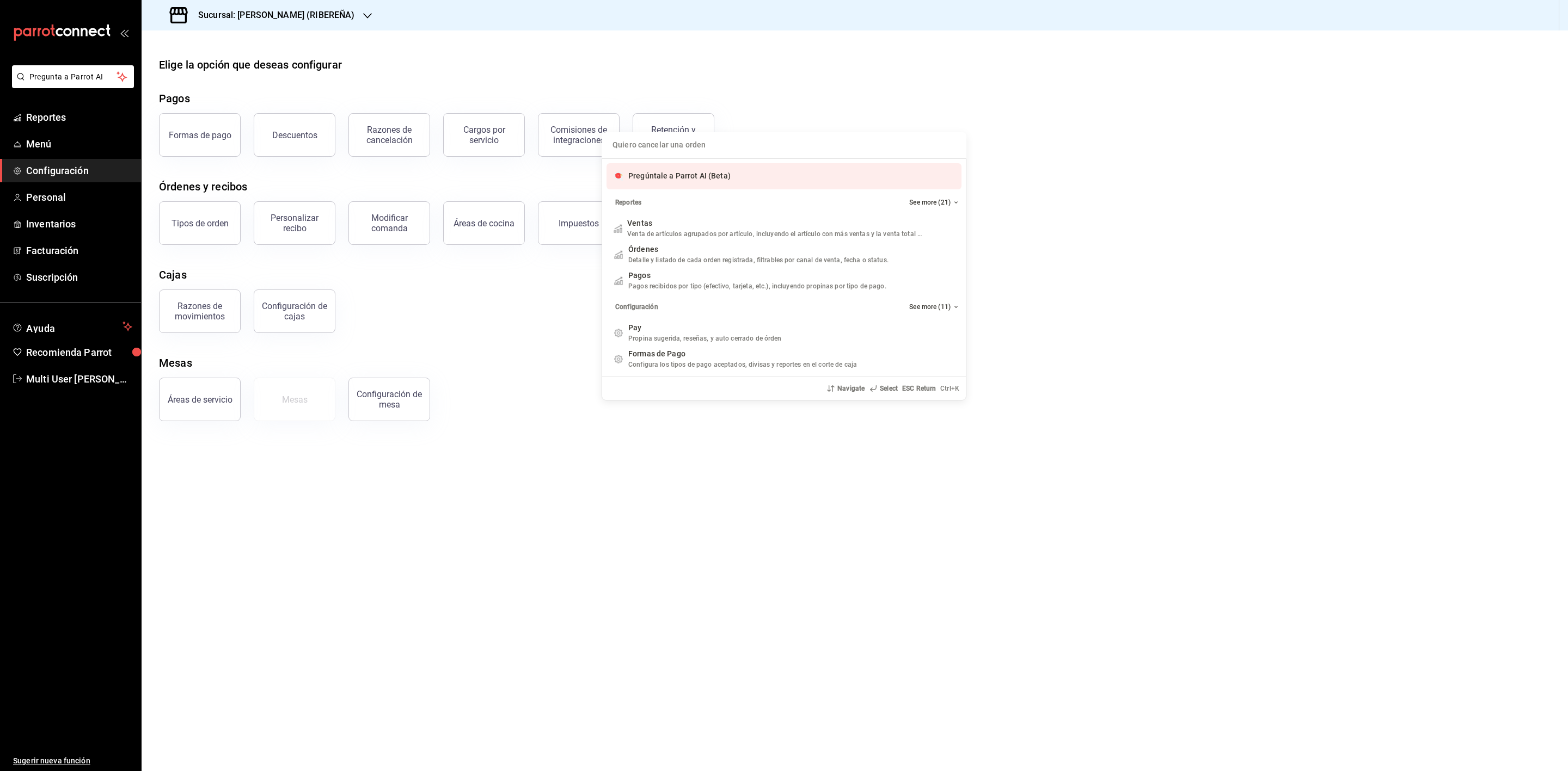
click at [750, 145] on input "Quiero cancelar una orden" at bounding box center [783, 145] width 352 height 26
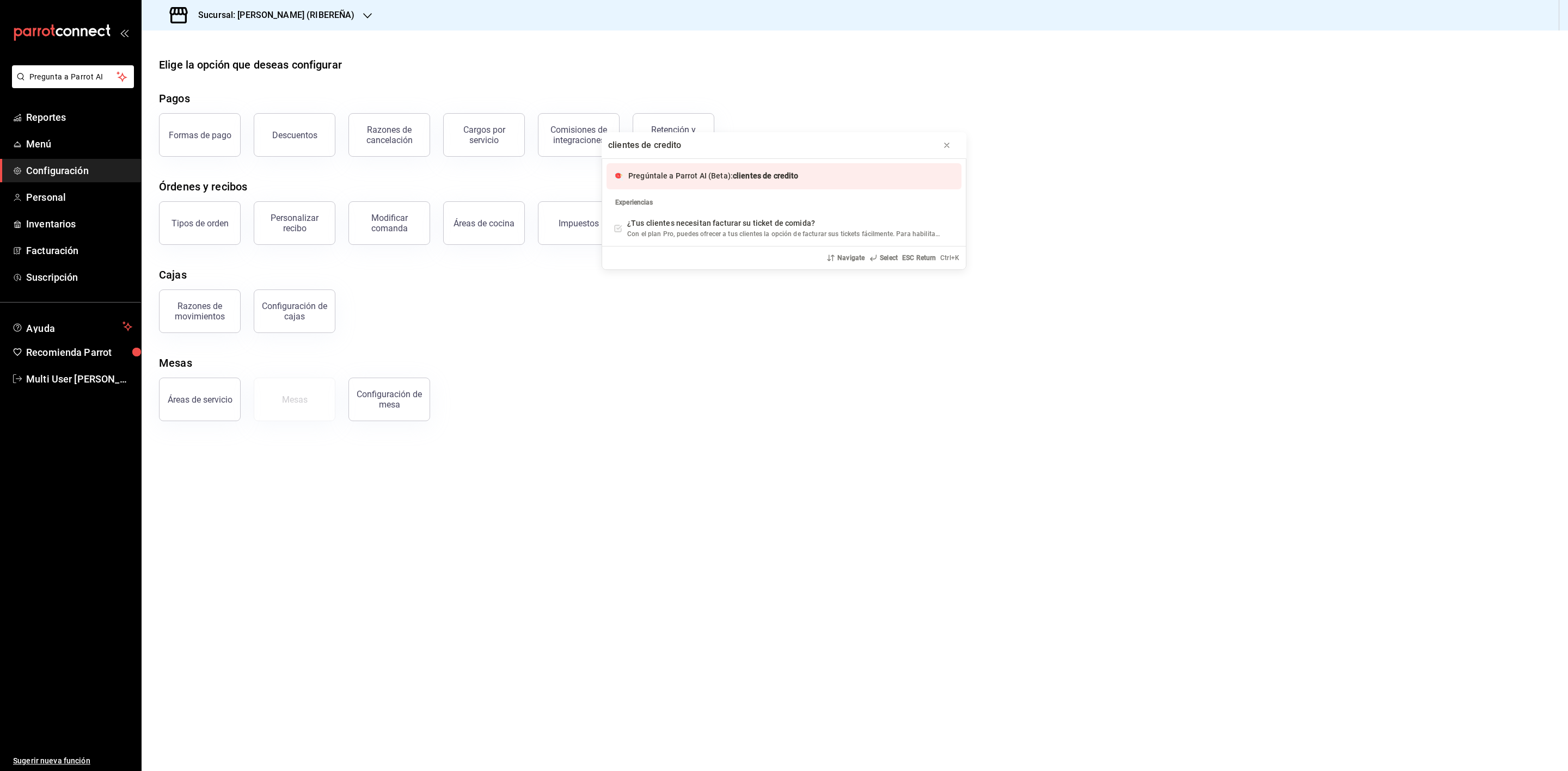
type input "clientes de credito"
click at [788, 177] on span "clientes de credito" at bounding box center [765, 176] width 66 height 9
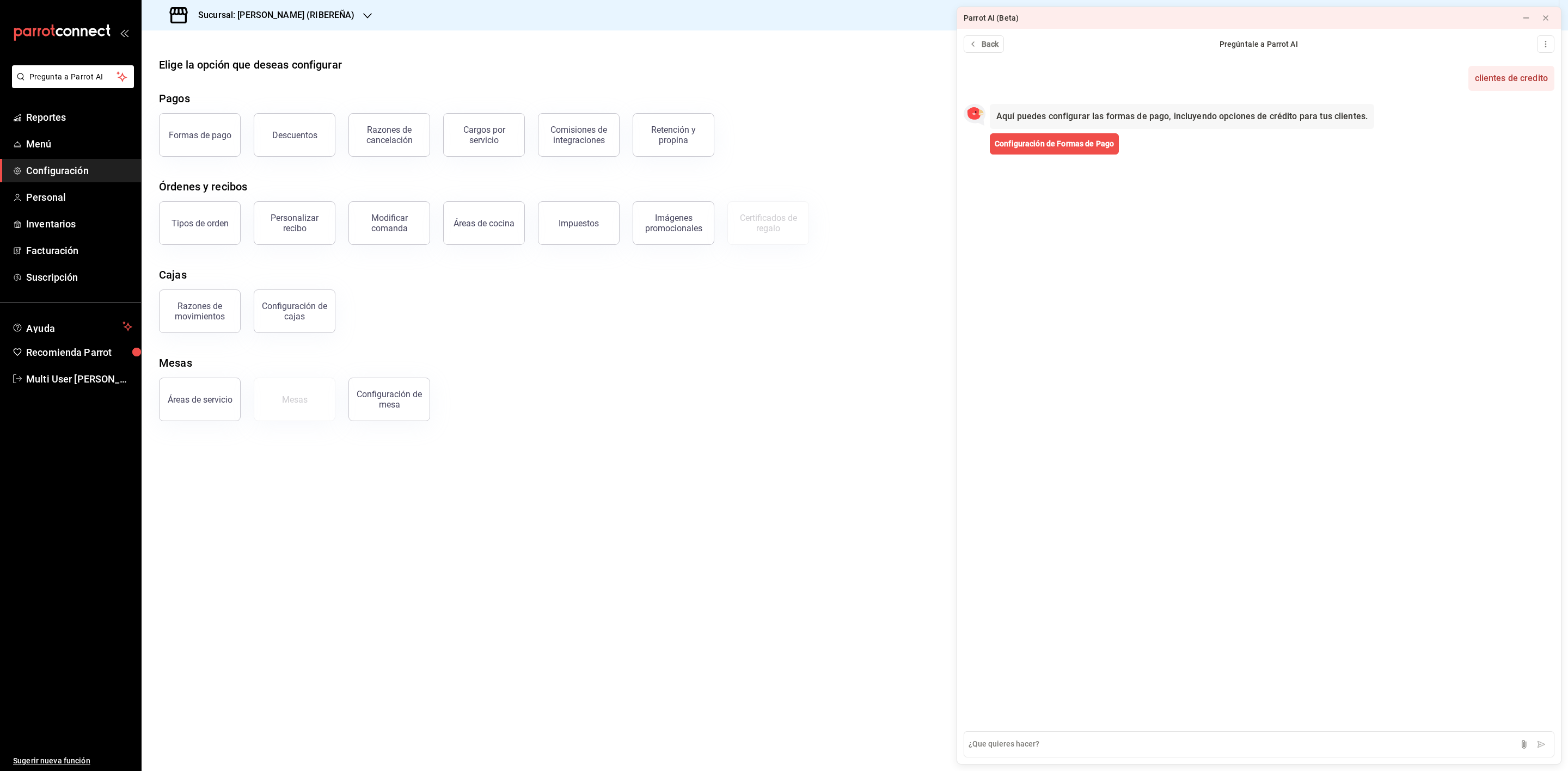
drag, startPoint x: 1323, startPoint y: 211, endPoint x: 958, endPoint y: 290, distance: 373.5
click at [958, 290] on div at bounding box center [958, 385] width 2 height 745
click at [1073, 144] on span "Configuración de Formas de Pago" at bounding box center [1054, 144] width 119 height 12
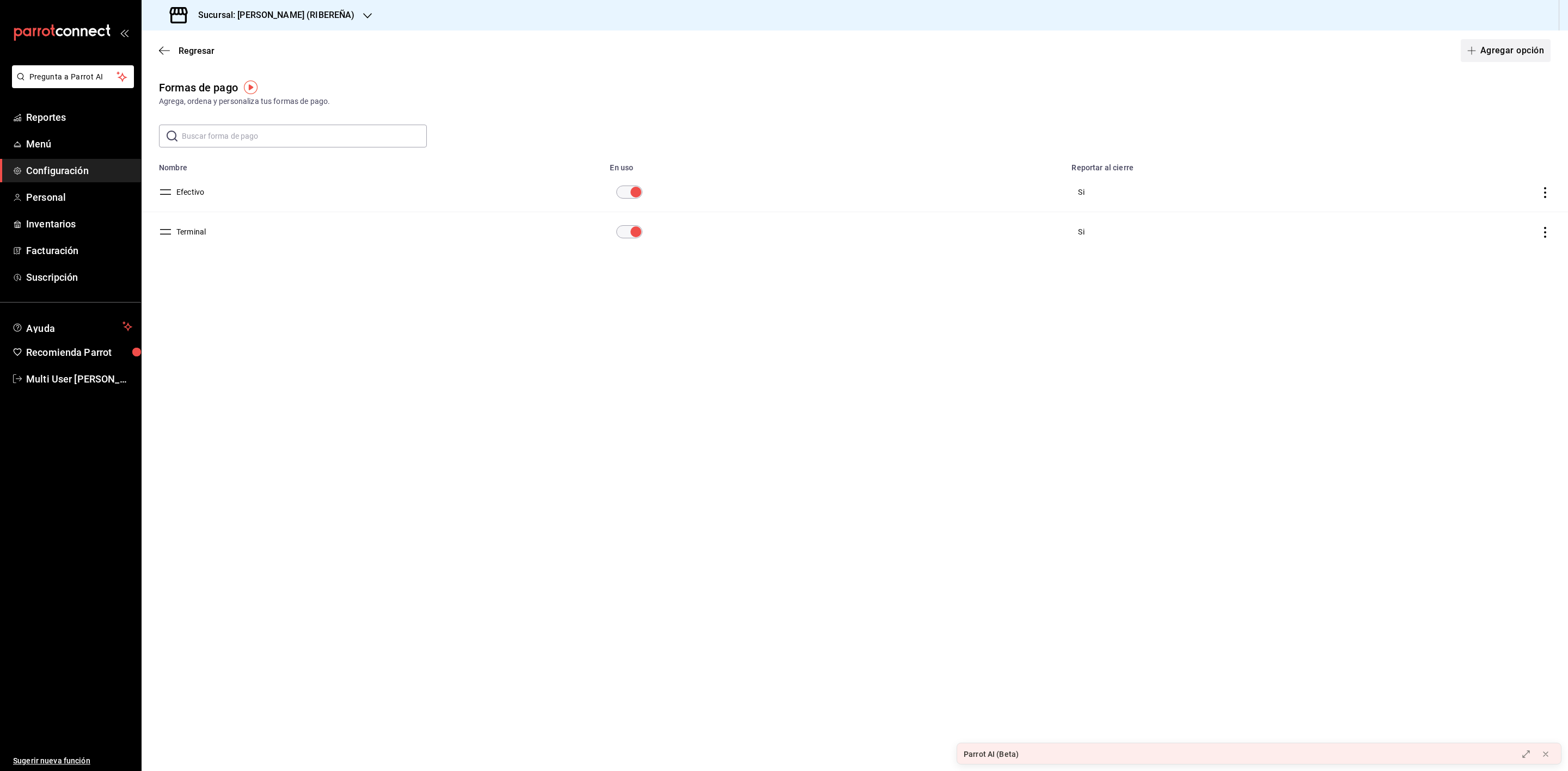
click at [1493, 55] on button "Agregar opción" at bounding box center [1505, 50] width 90 height 23
click at [425, 109] on input "text" at bounding box center [390, 103] width 464 height 23
type input "Clientes crédito"
click at [203, 153] on body "Pregunta a Parrot AI Reportes Menú Configuración Personal Inventarios Facturaci…" at bounding box center [784, 385] width 1568 height 771
click at [240, 242] on li "Pago con terceros" at bounding box center [391, 240] width 463 height 18
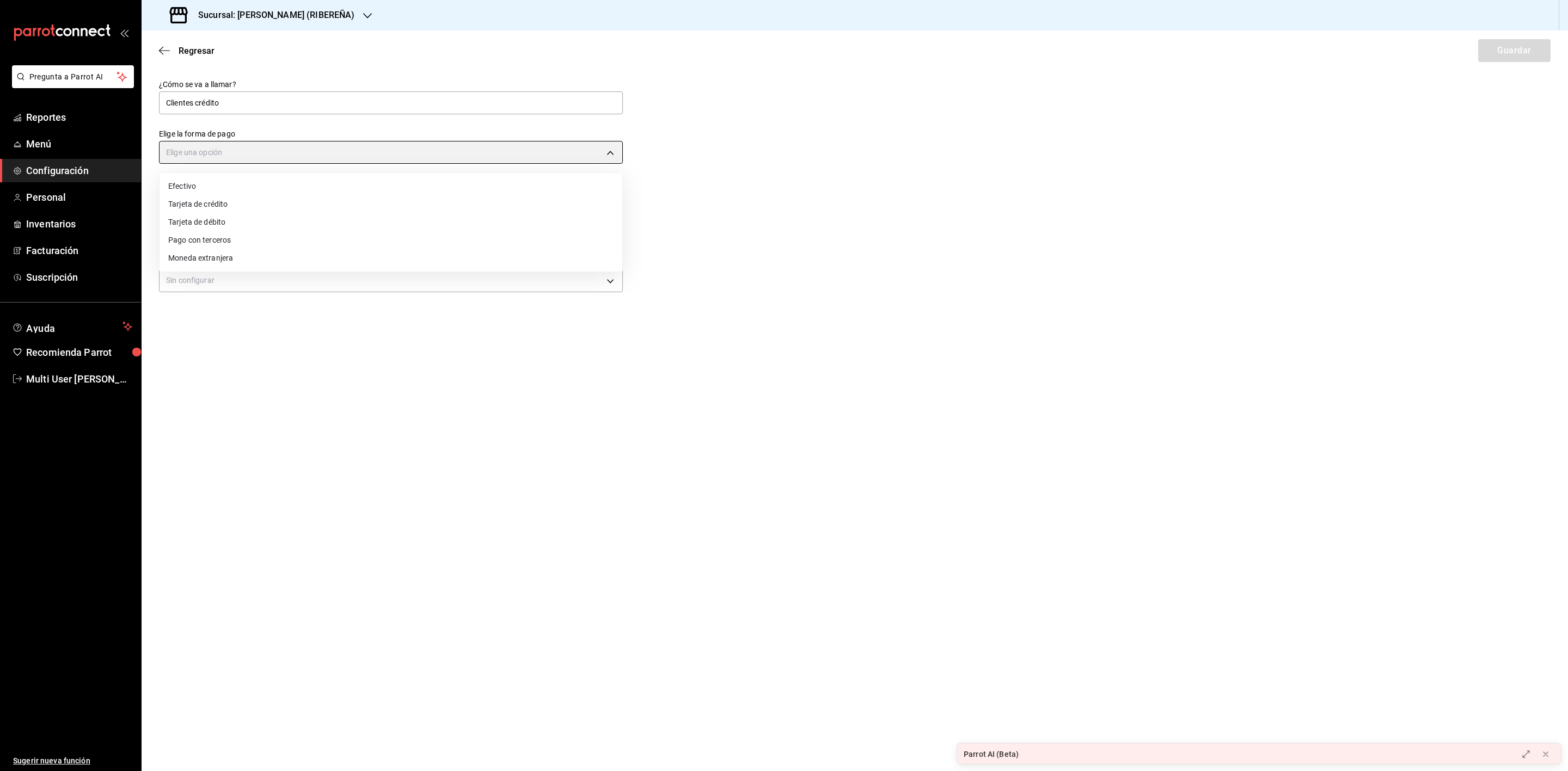
type input "THIRD_PARTY"
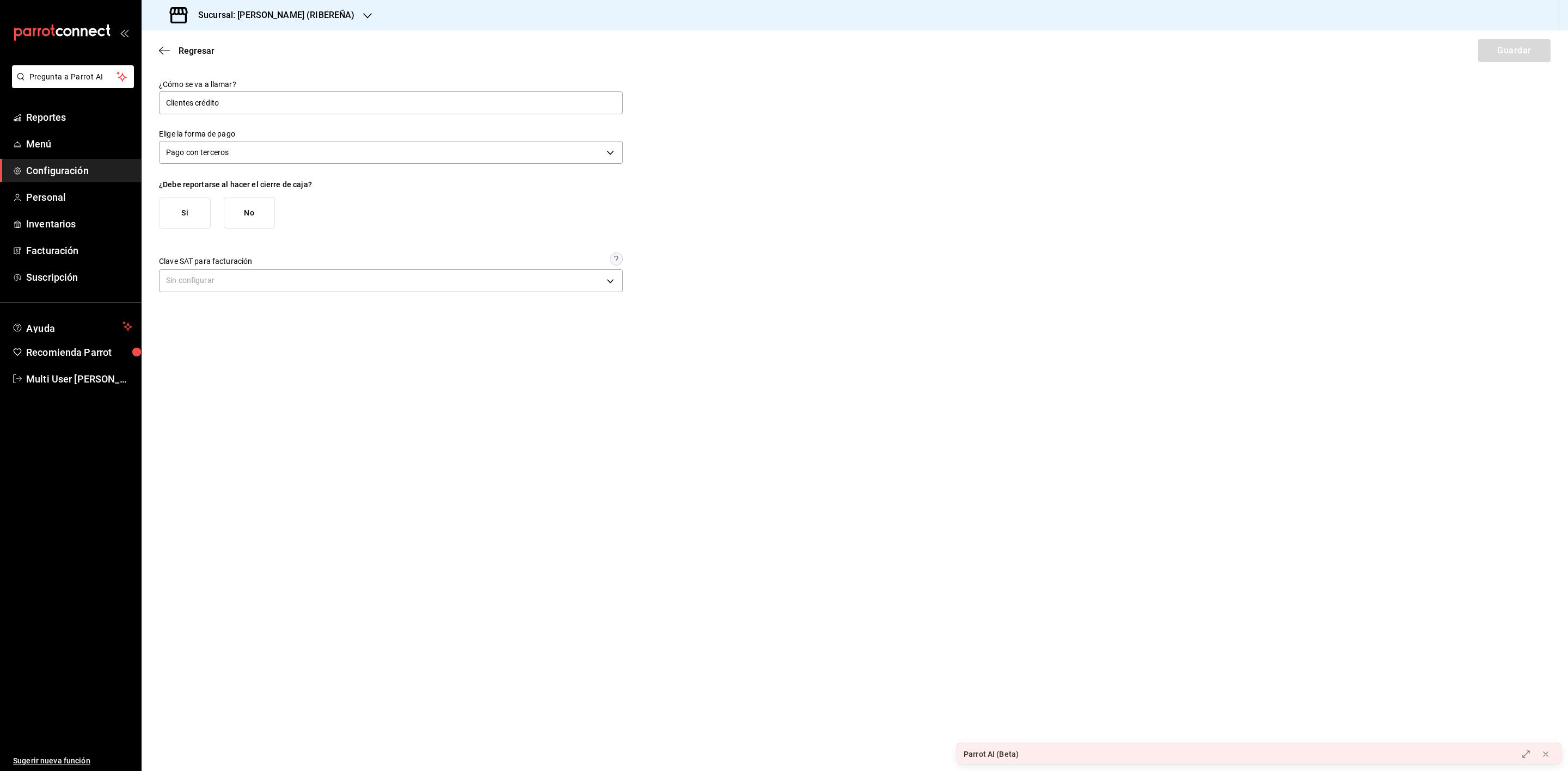
click at [179, 215] on button "Si" at bounding box center [185, 213] width 51 height 31
click at [262, 281] on button "No" at bounding box center [249, 279] width 51 height 31
click at [245, 283] on button "No" at bounding box center [249, 279] width 51 height 31
click at [317, 352] on body "Pregunta a Parrot AI Reportes Menú Configuración Personal Inventarios Facturaci…" at bounding box center [784, 385] width 1568 height 771
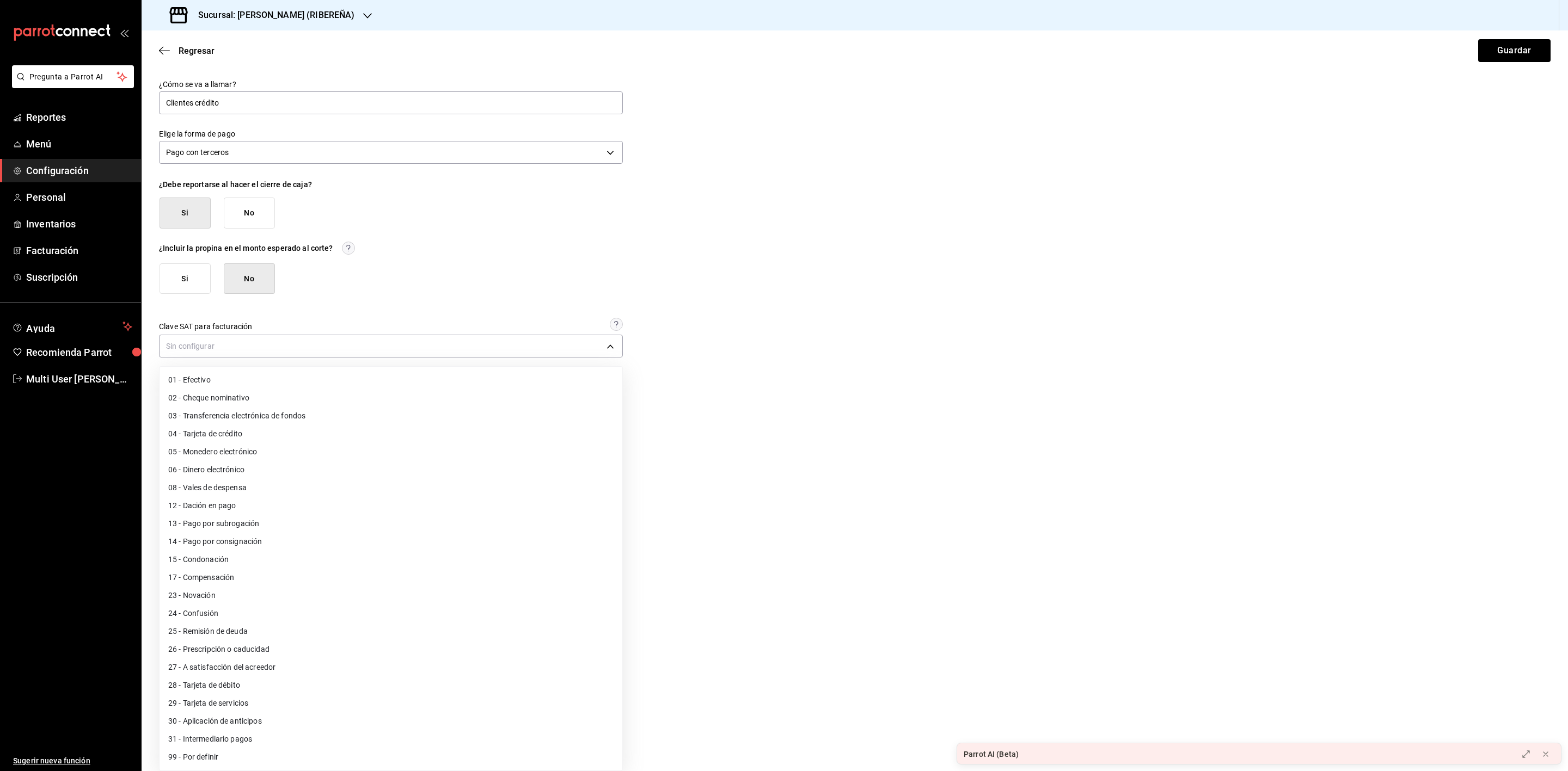
click at [283, 759] on li "99 - Por definir" at bounding box center [391, 757] width 463 height 18
type input "99"
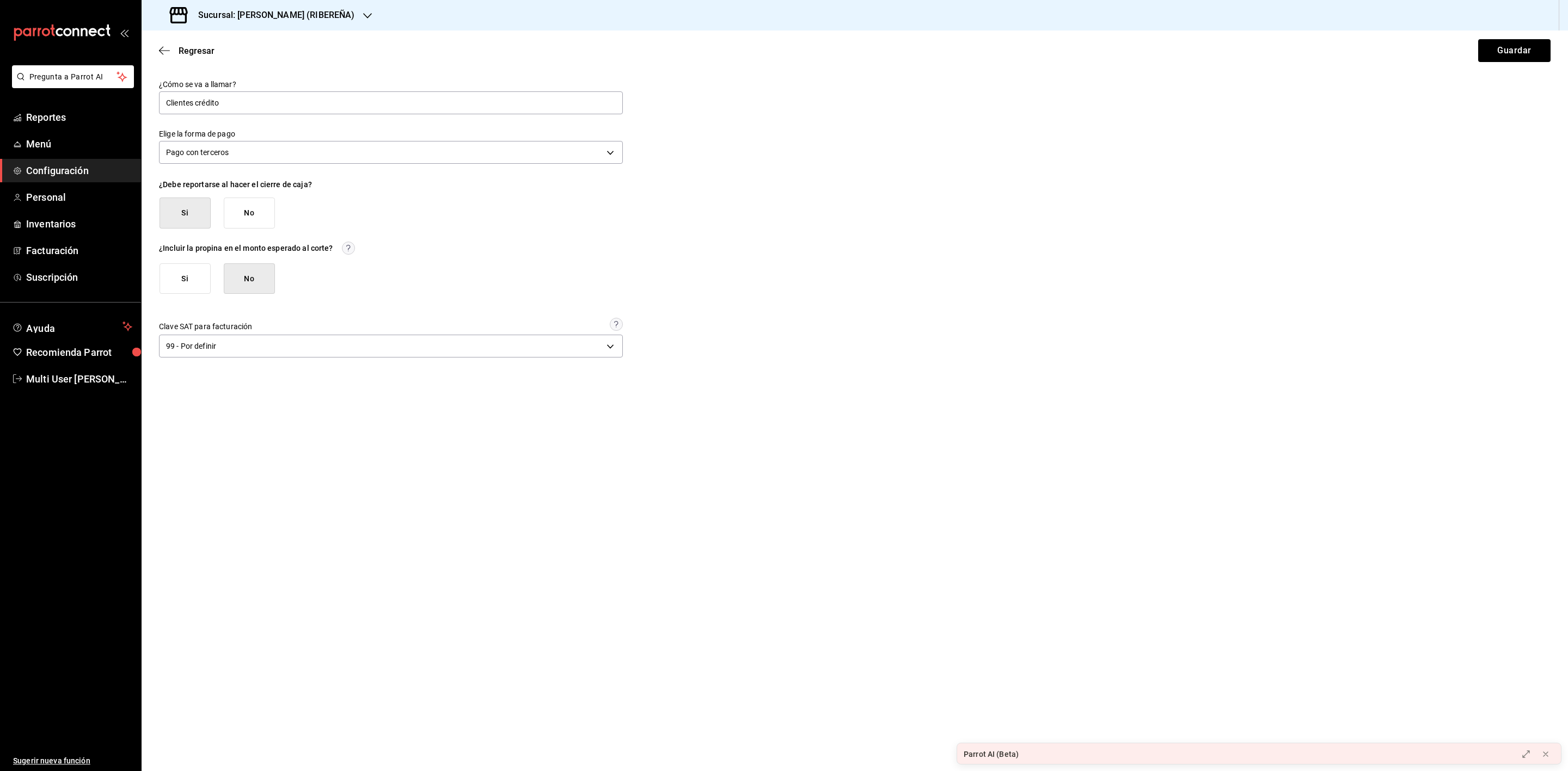
click at [453, 546] on main "Regresar Guardar ¿Cómo se va a llamar? Clientes crédito Elige la forma de pago …" at bounding box center [855, 401] width 1426 height 741
click at [1523, 52] on button "Guardar" at bounding box center [1514, 50] width 72 height 23
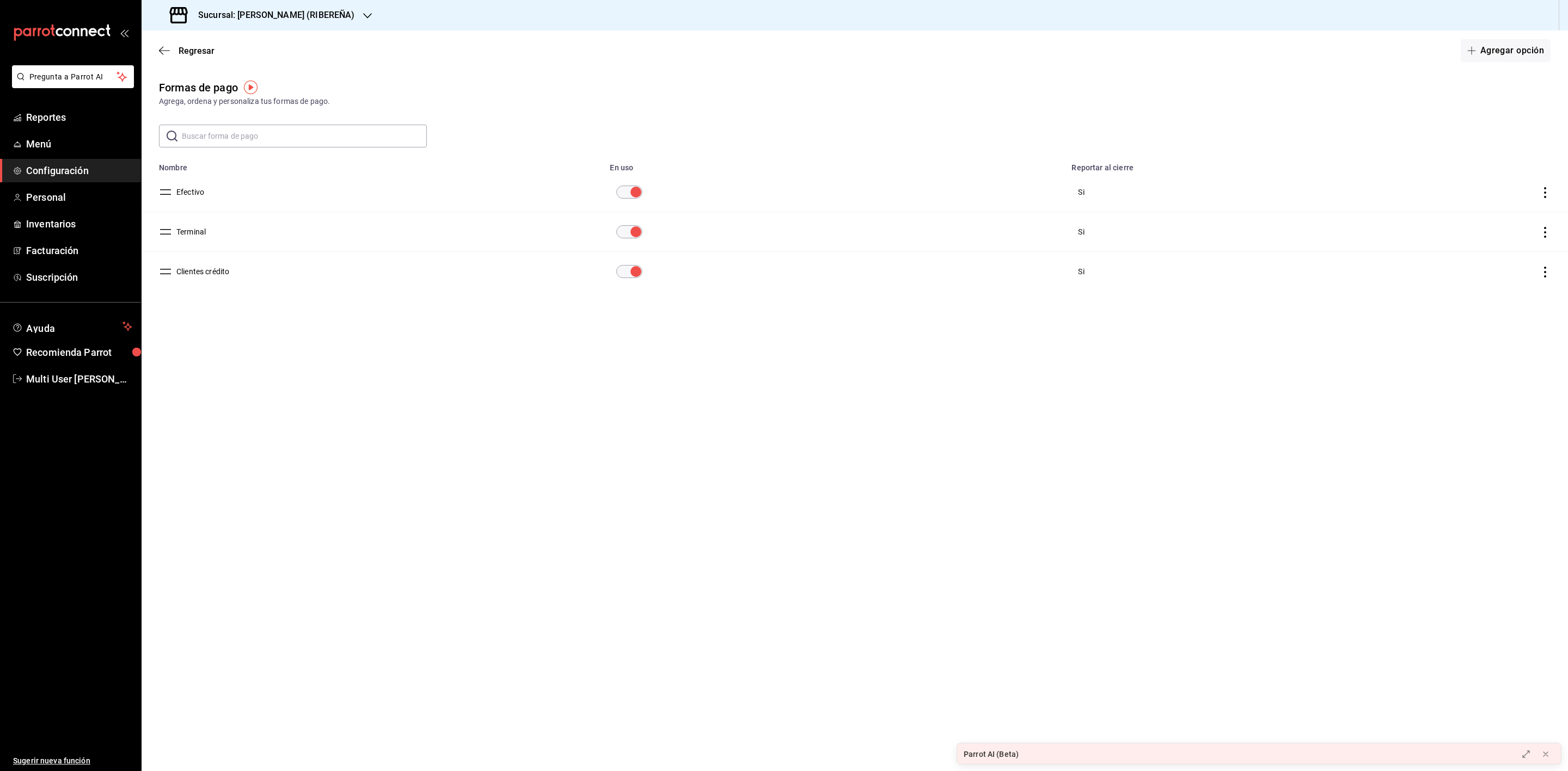
click at [1548, 276] on icon "actions" at bounding box center [1545, 272] width 11 height 11
click at [1490, 286] on span "Eliminar" at bounding box center [1495, 287] width 47 height 13
click at [1505, 314] on button "Eliminar" at bounding box center [1497, 316] width 72 height 23
click at [265, 10] on h3 "Sucursal: [PERSON_NAME] (RIBEREÑA)" at bounding box center [272, 15] width 165 height 13
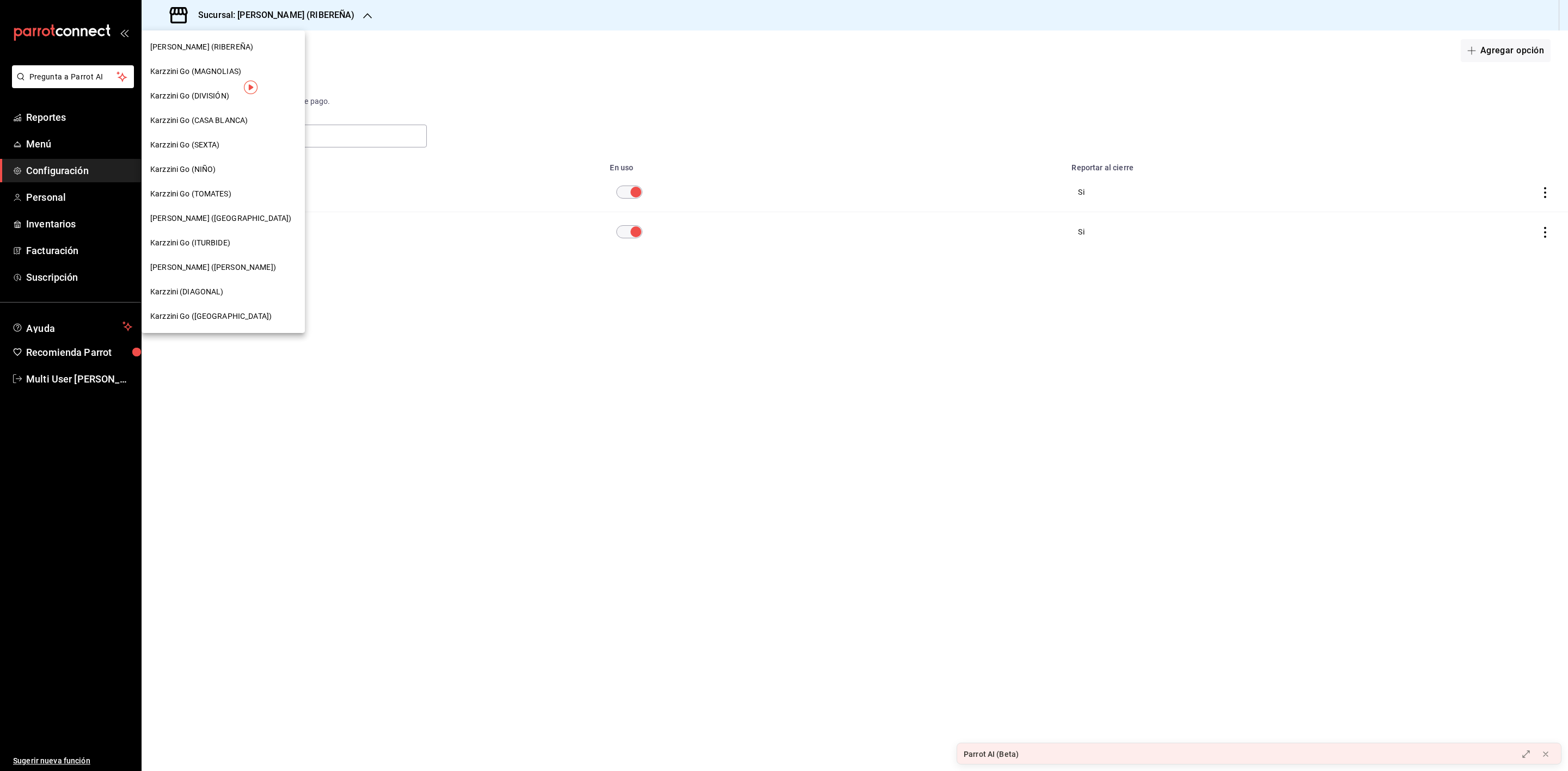
click at [225, 291] on div "Karzzini (DIAGONAL)" at bounding box center [223, 292] width 146 height 12
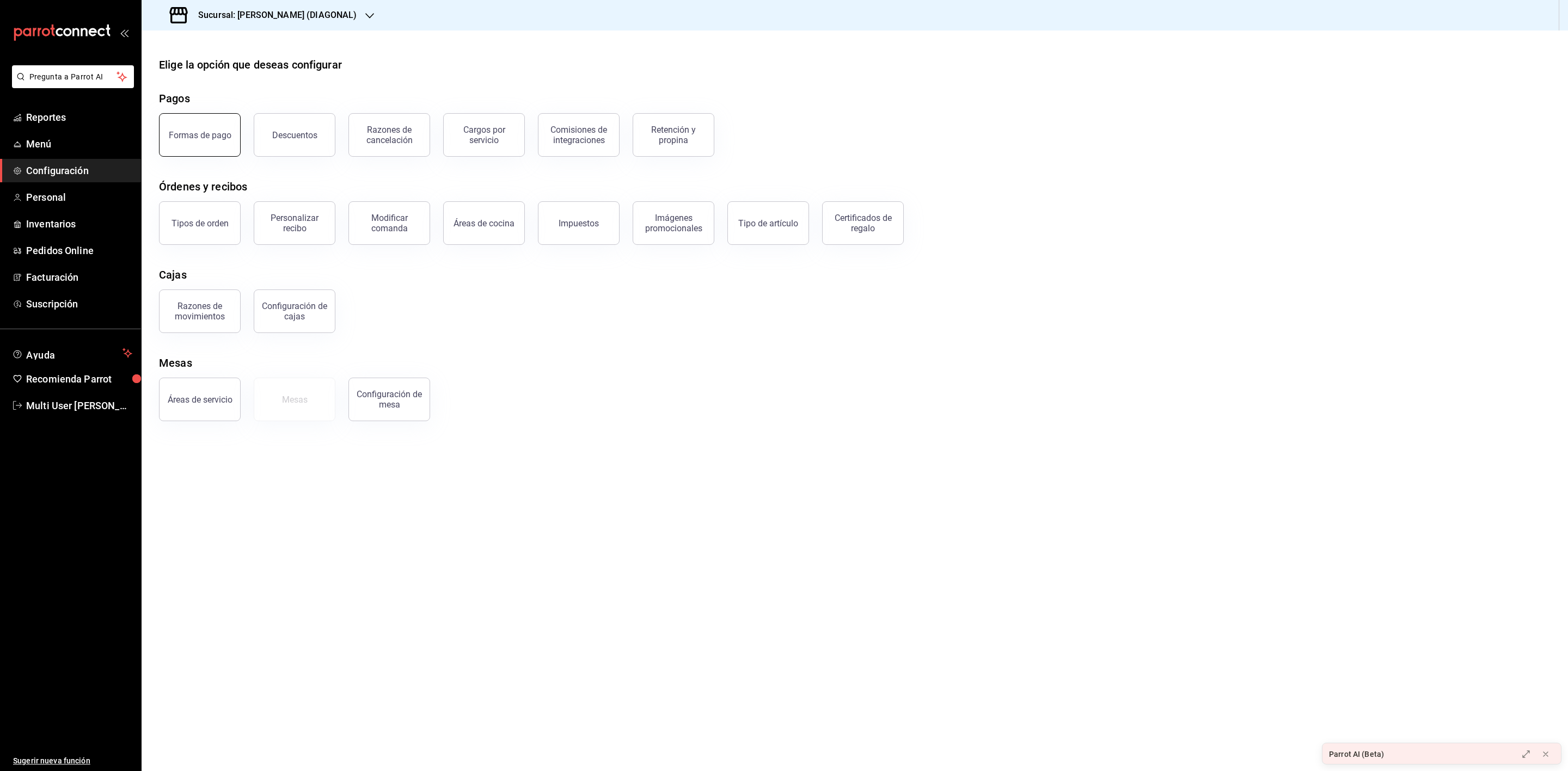
click at [213, 133] on div "Formas de pago" at bounding box center [200, 135] width 63 height 10
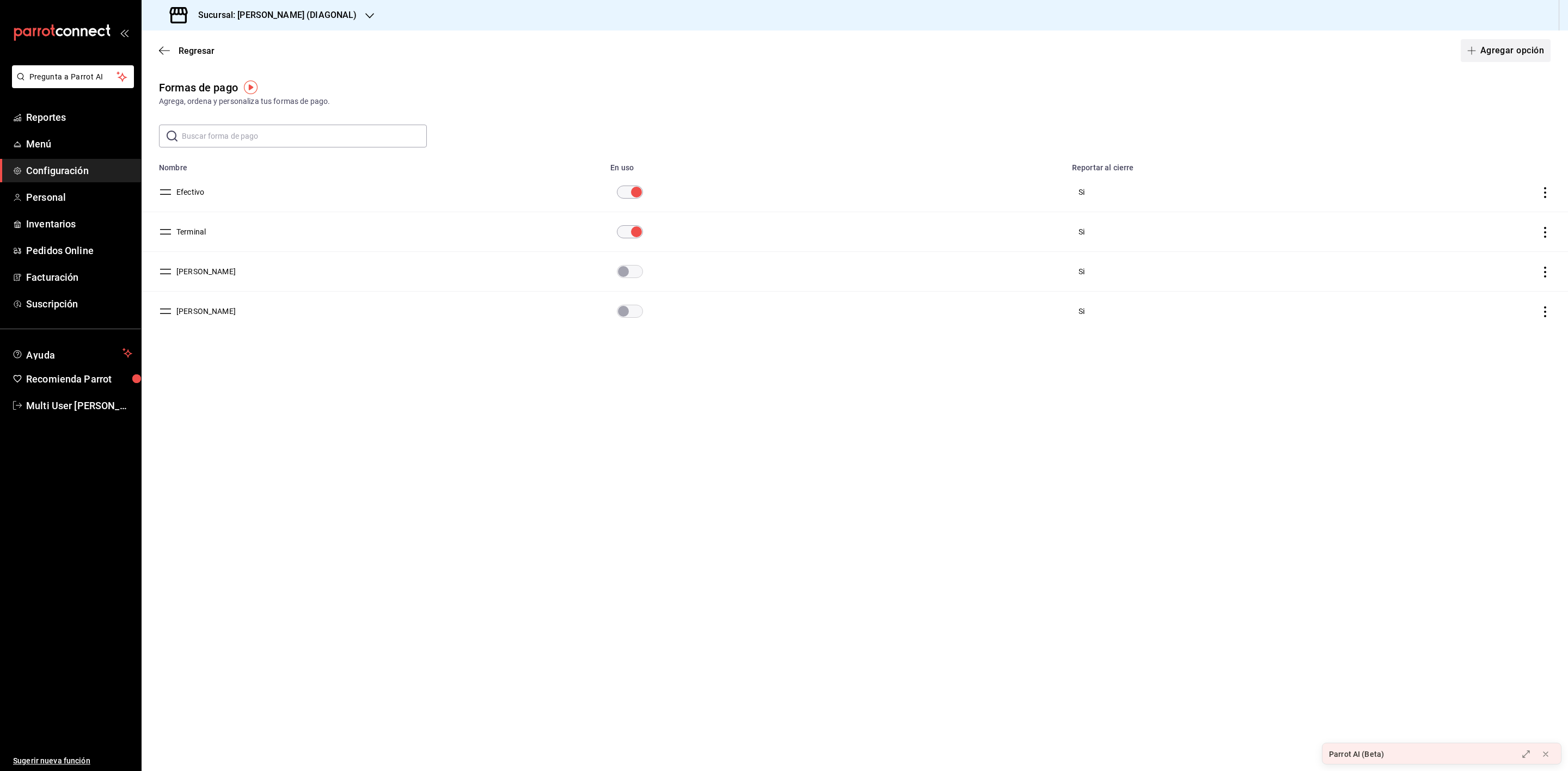
click at [1519, 50] on button "Agregar opción" at bounding box center [1505, 50] width 90 height 23
click at [357, 100] on input "text" at bounding box center [390, 103] width 464 height 23
type input "Clientes crédito"
click at [280, 149] on body "Pregunta a Parrot AI Reportes Menú Configuración Personal Inventarios Pedidos O…" at bounding box center [784, 385] width 1568 height 771
click at [247, 243] on li "Pago con terceros" at bounding box center [391, 240] width 463 height 18
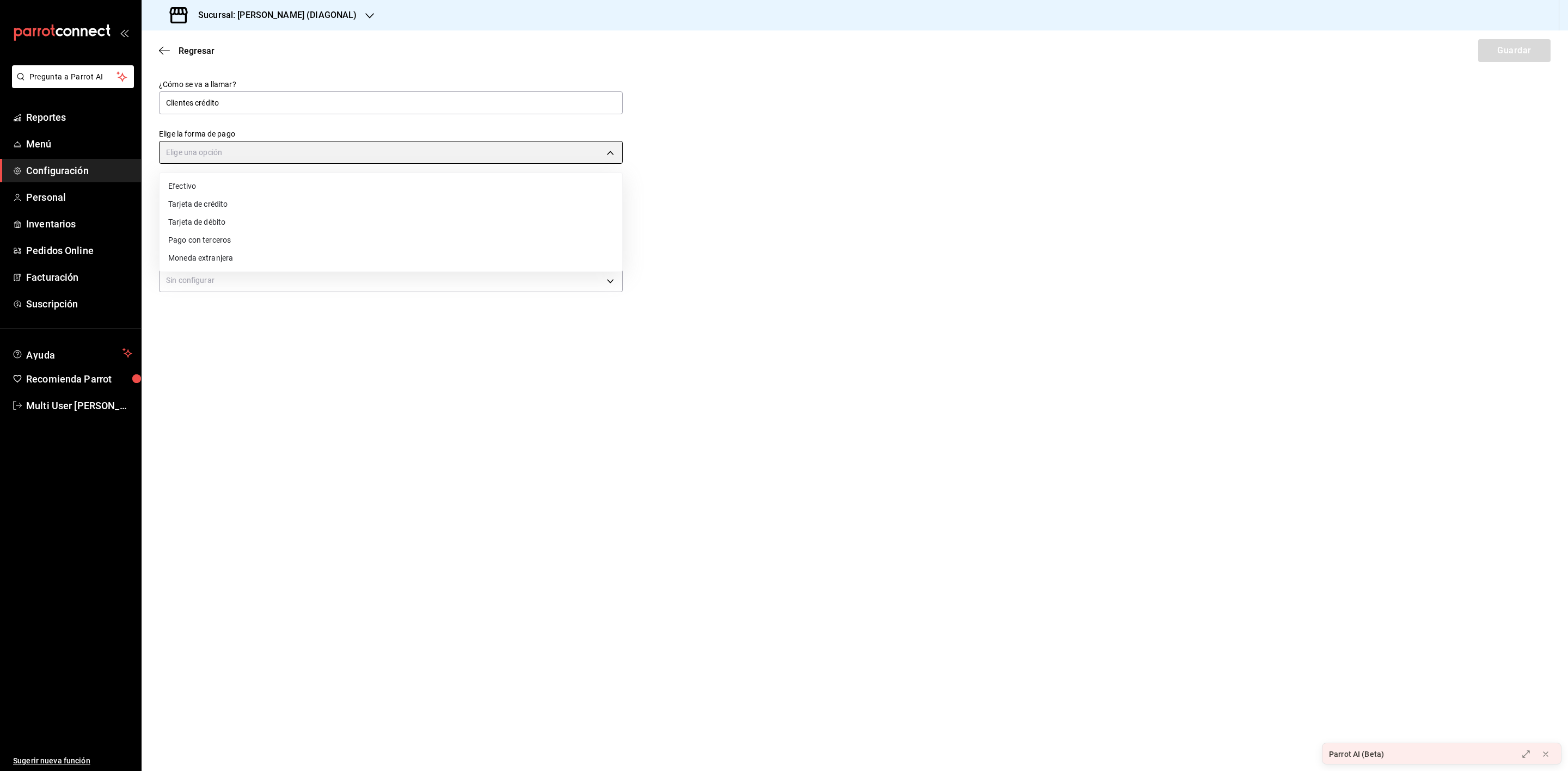
type input "THIRD_PARTY"
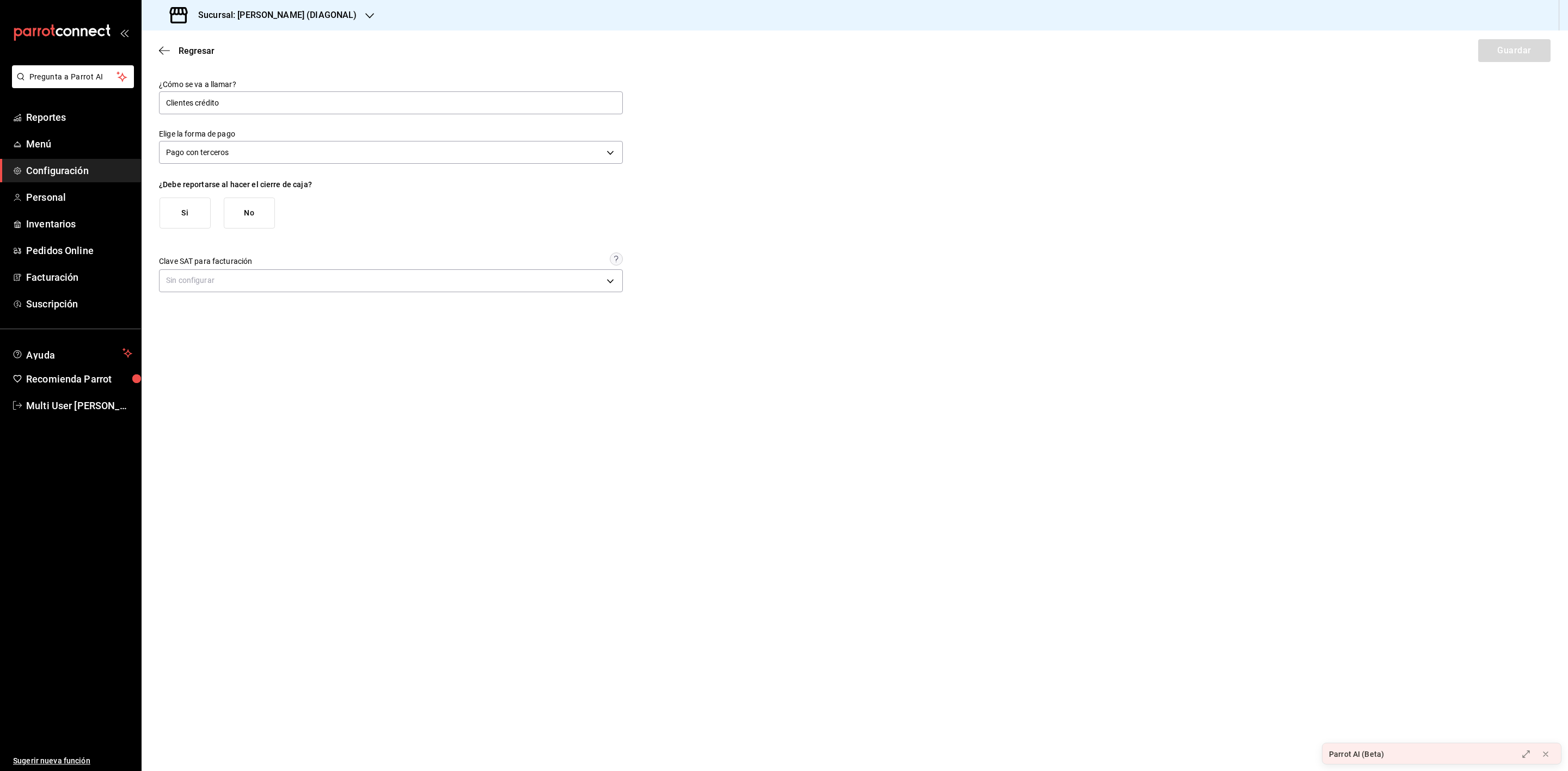
click at [171, 219] on button "Si" at bounding box center [185, 213] width 51 height 31
click at [255, 349] on body "Pregunta a Parrot AI Reportes Menú Configuración Personal Inventarios Pedidos O…" at bounding box center [784, 385] width 1568 height 771
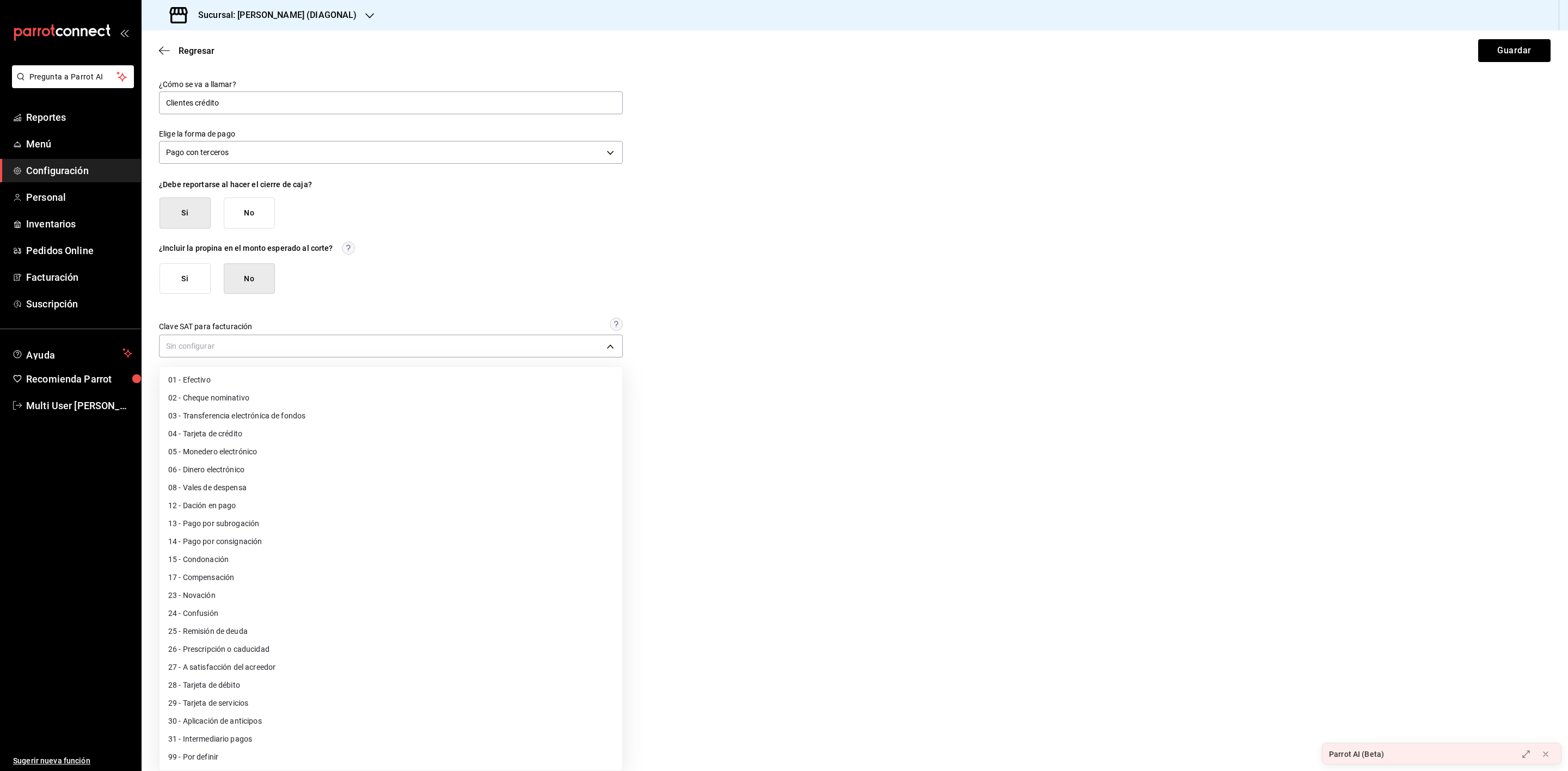
click at [228, 760] on li "99 - Por definir" at bounding box center [391, 757] width 463 height 18
type input "99"
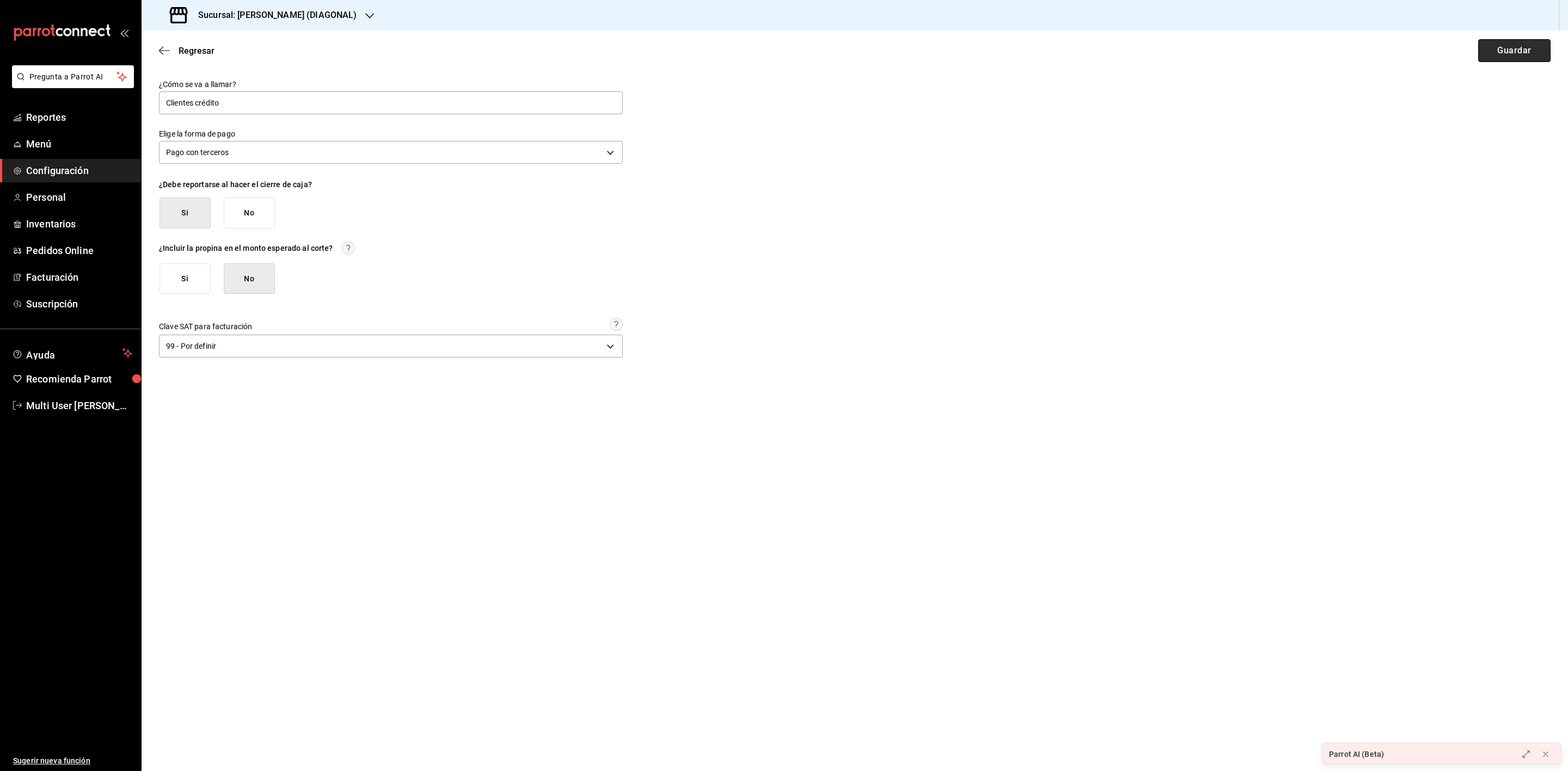
click at [1505, 49] on button "Guardar" at bounding box center [1514, 50] width 72 height 23
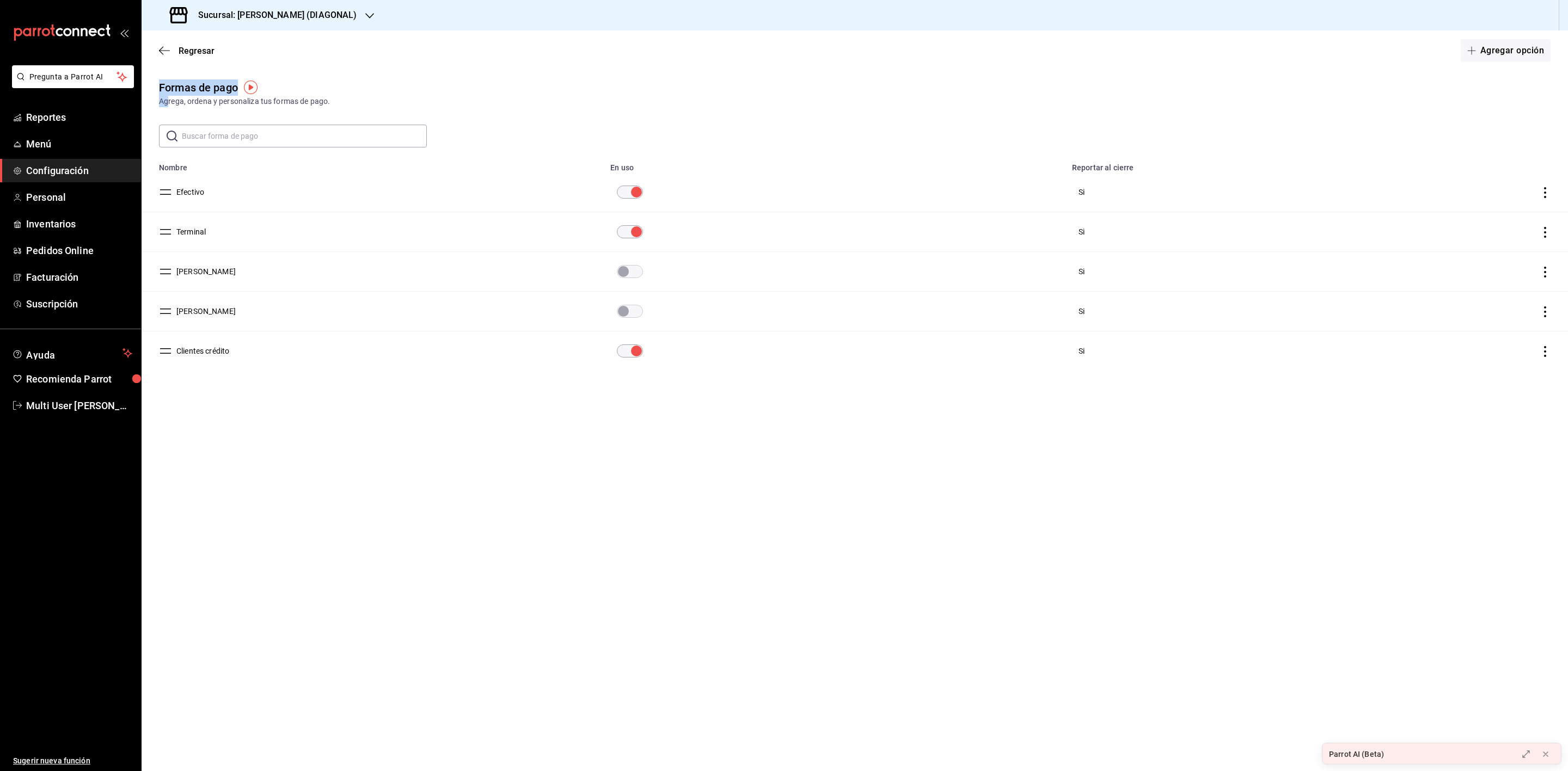
drag, startPoint x: 18, startPoint y: 476, endPoint x: 211, endPoint y: -71, distance: 580.0
click at [211, 0] on html "Pregunta a Parrot AI Reportes Menú Configuración Personal Inventarios Pedidos O…" at bounding box center [784, 385] width 1568 height 771
